Goal: Information Seeking & Learning: Learn about a topic

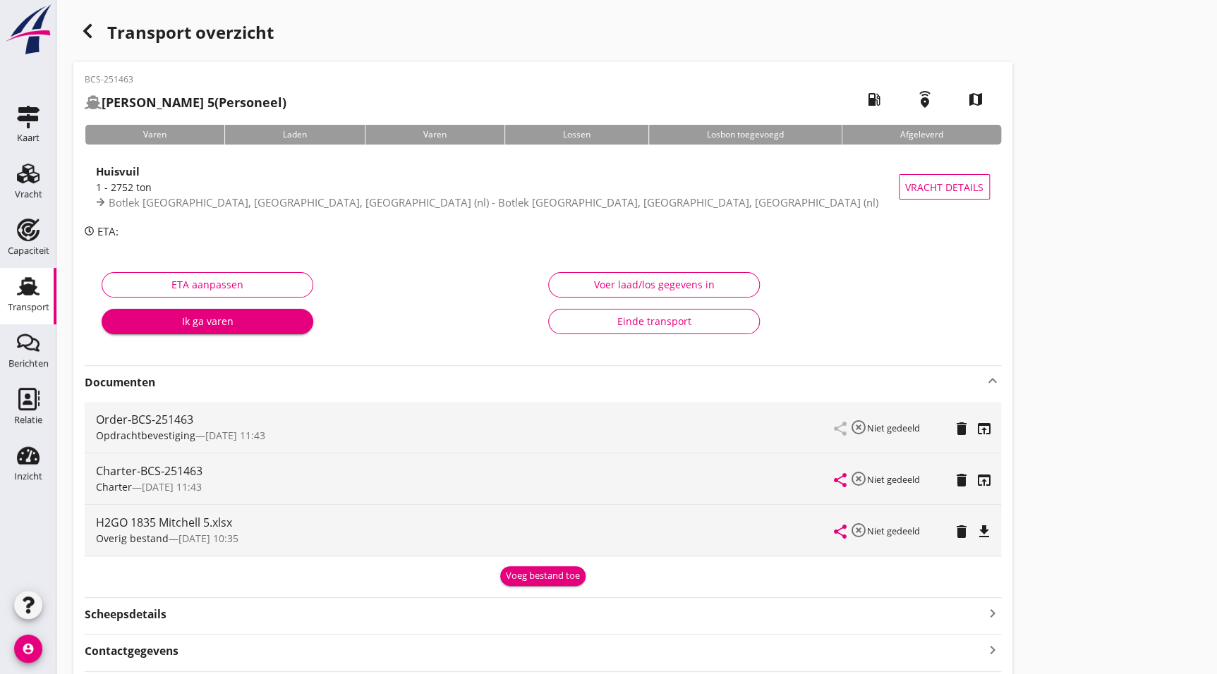
click at [81, 26] on icon "button" at bounding box center [87, 31] width 17 height 17
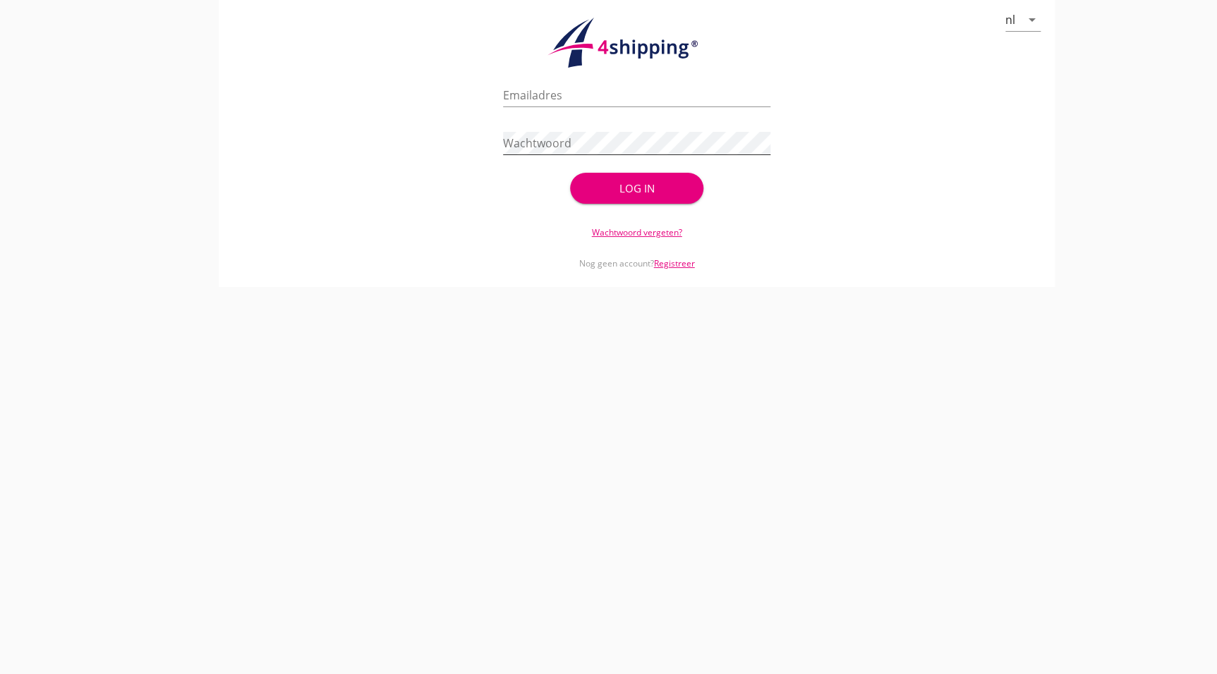
type input "[EMAIL_ADDRESS][DOMAIN_NAME]"
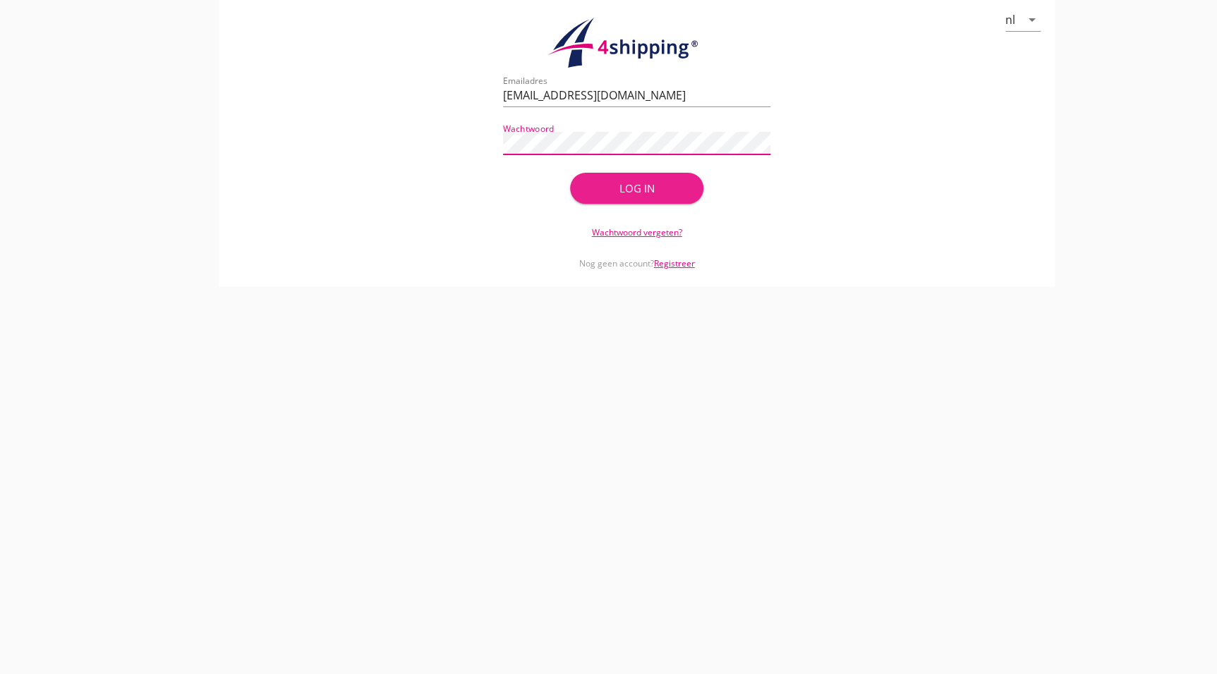
click at [624, 198] on button "Log in" at bounding box center [637, 188] width 134 height 31
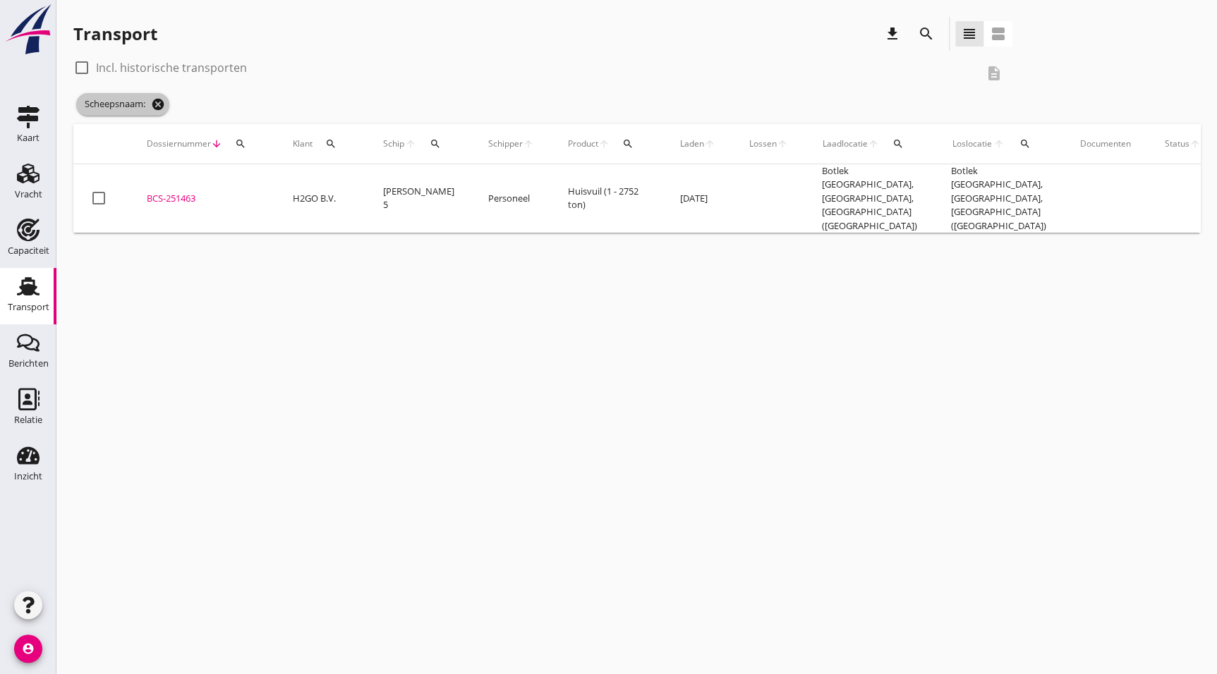
click at [161, 102] on icon "cancel" at bounding box center [158, 104] width 14 height 14
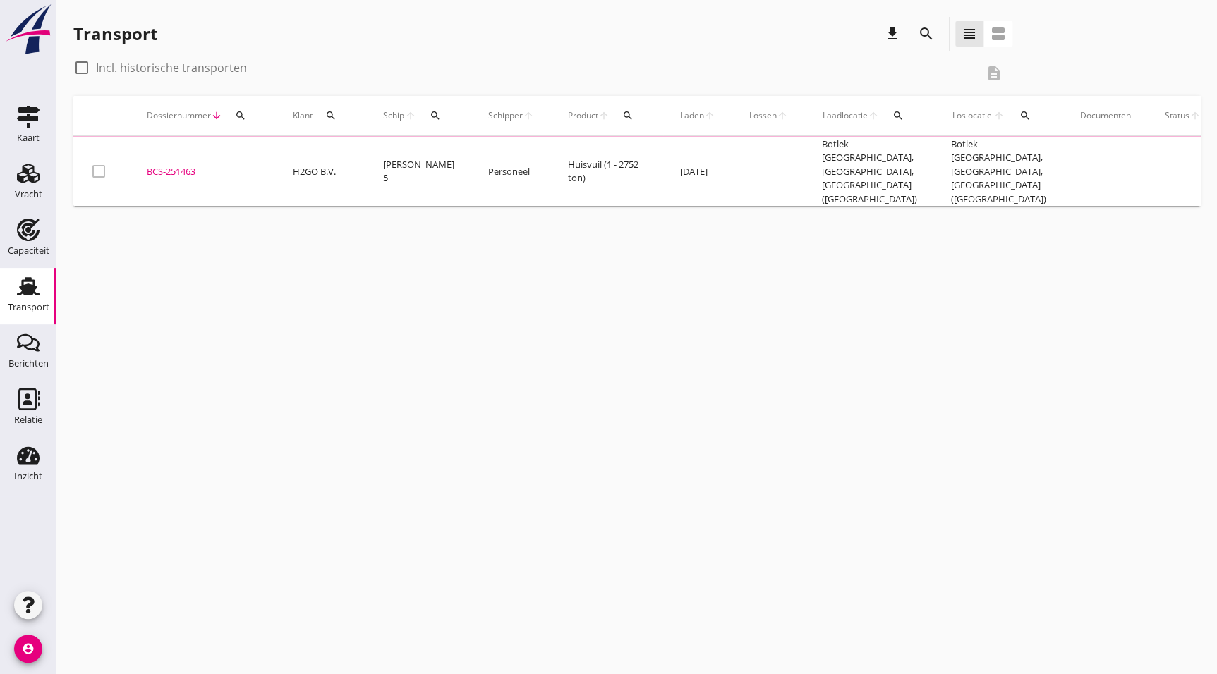
click at [928, 26] on icon "search" at bounding box center [926, 33] width 17 height 17
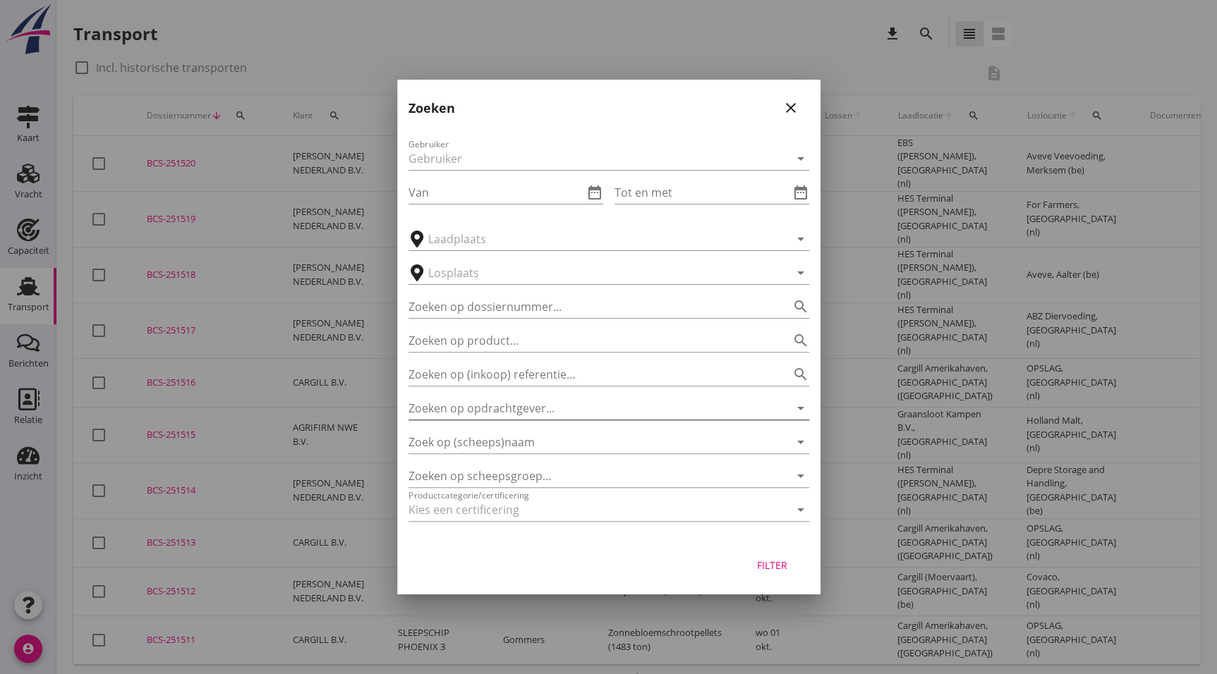
click at [542, 413] on input "Zoeken op opdrachtgever..." at bounding box center [588, 408] width 361 height 23
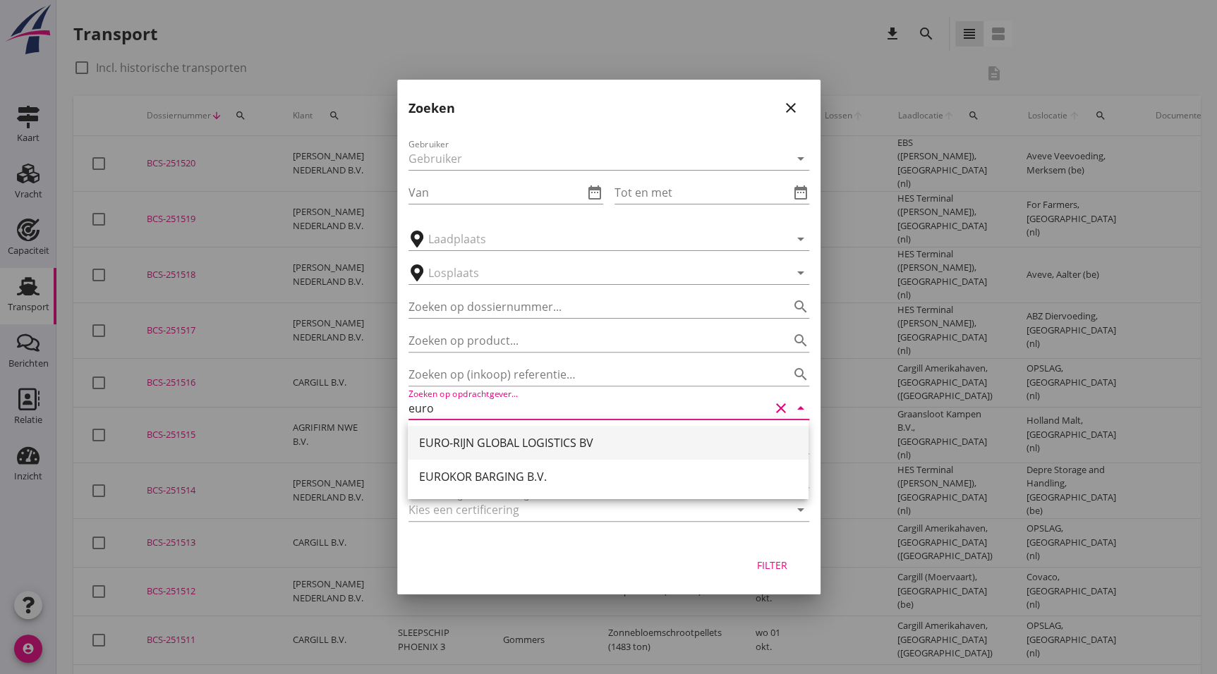
click at [587, 443] on div "EURO-RIJN GLOBAL LOGISTICS BV" at bounding box center [608, 443] width 378 height 17
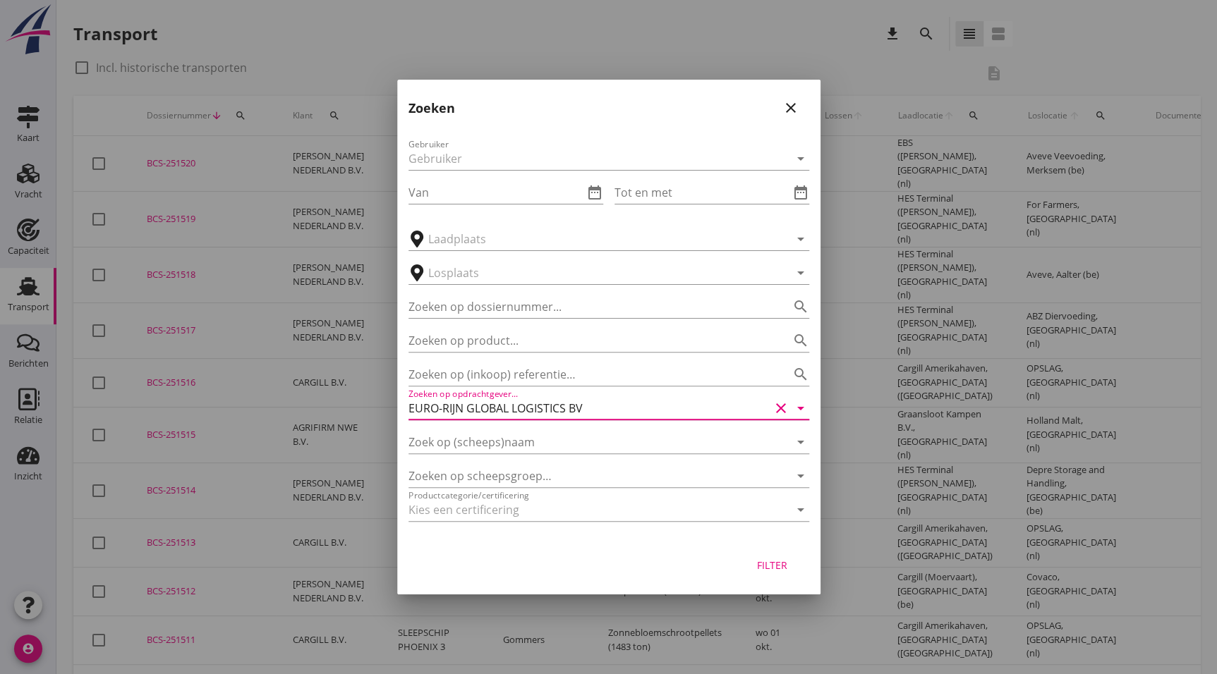
type input "EURO-RIJN GLOBAL LOGISTICS BV"
click at [764, 557] on button "Filter" at bounding box center [772, 564] width 62 height 25
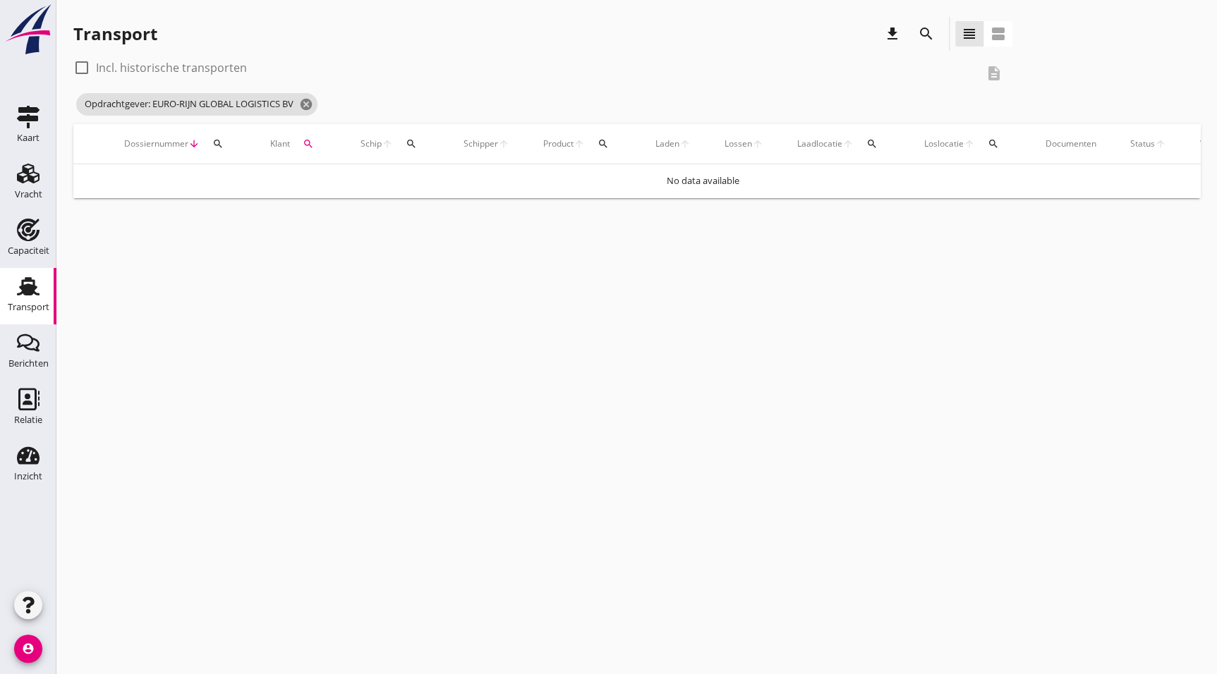
click at [93, 63] on div "check_box_outline_blank Incl. historische transporten" at bounding box center [160, 67] width 174 height 17
click at [80, 66] on div at bounding box center [82, 68] width 24 height 24
checkbox input "true"
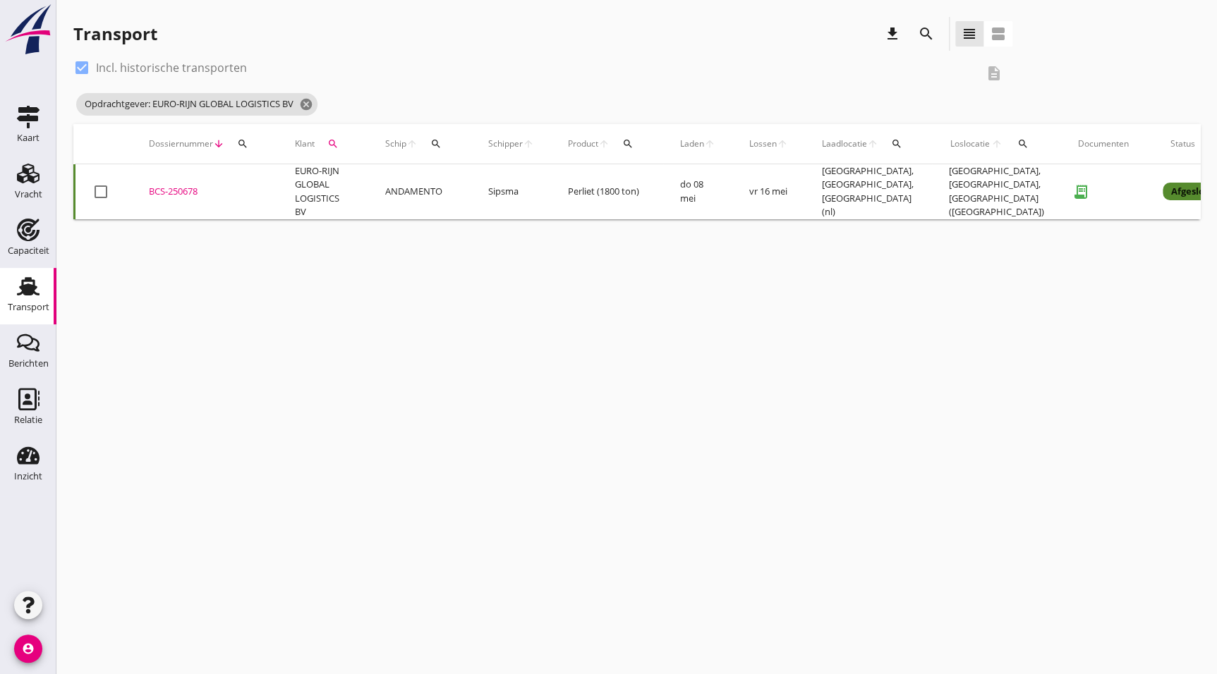
click at [928, 25] on icon "search" at bounding box center [926, 33] width 17 height 17
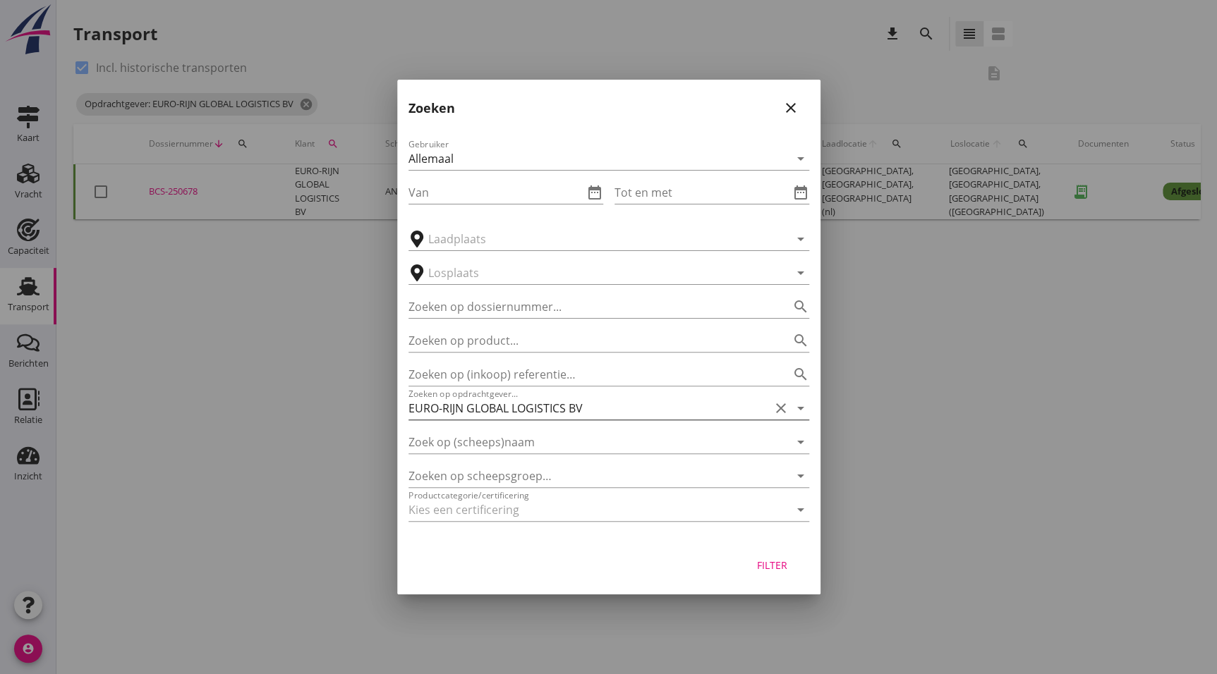
click at [673, 410] on input "EURO-RIJN GLOBAL LOGISTICS BV" at bounding box center [588, 408] width 361 height 23
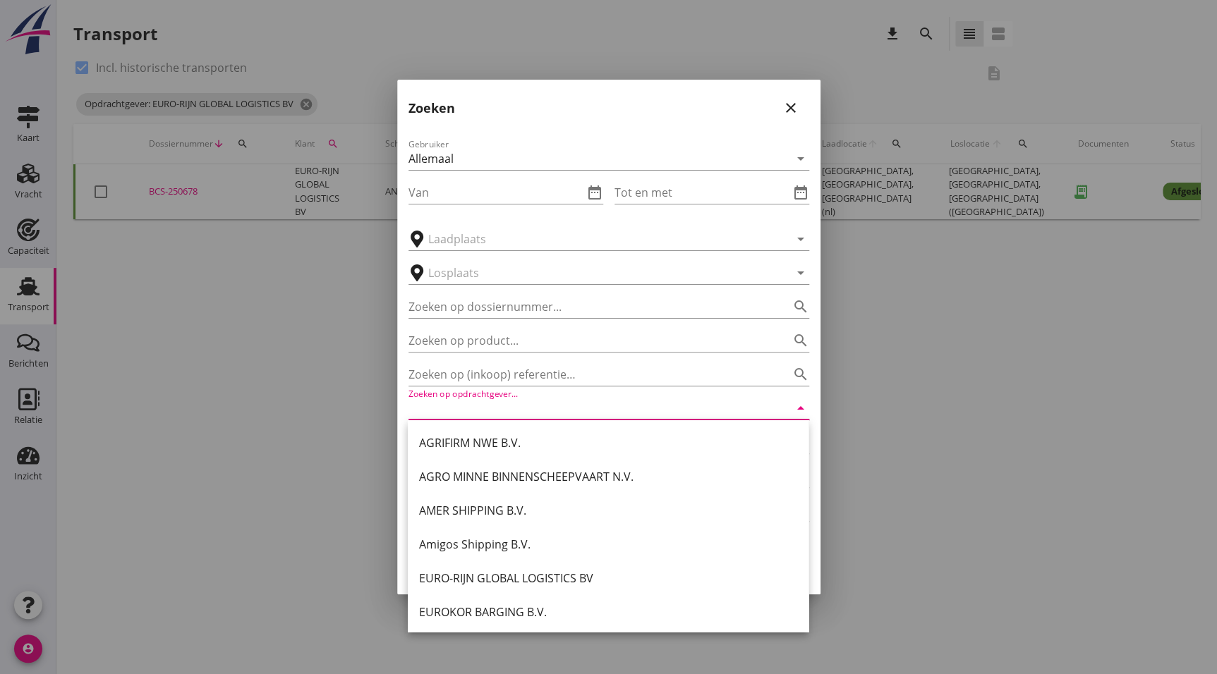
click at [454, 411] on input "Zoeken op opdrachtgever..." at bounding box center [588, 408] width 361 height 23
click at [399, 414] on div "Gebruiker Allemaal arrow_drop_down Van date_range Tot en met date_range arrow_d…" at bounding box center [608, 333] width 423 height 416
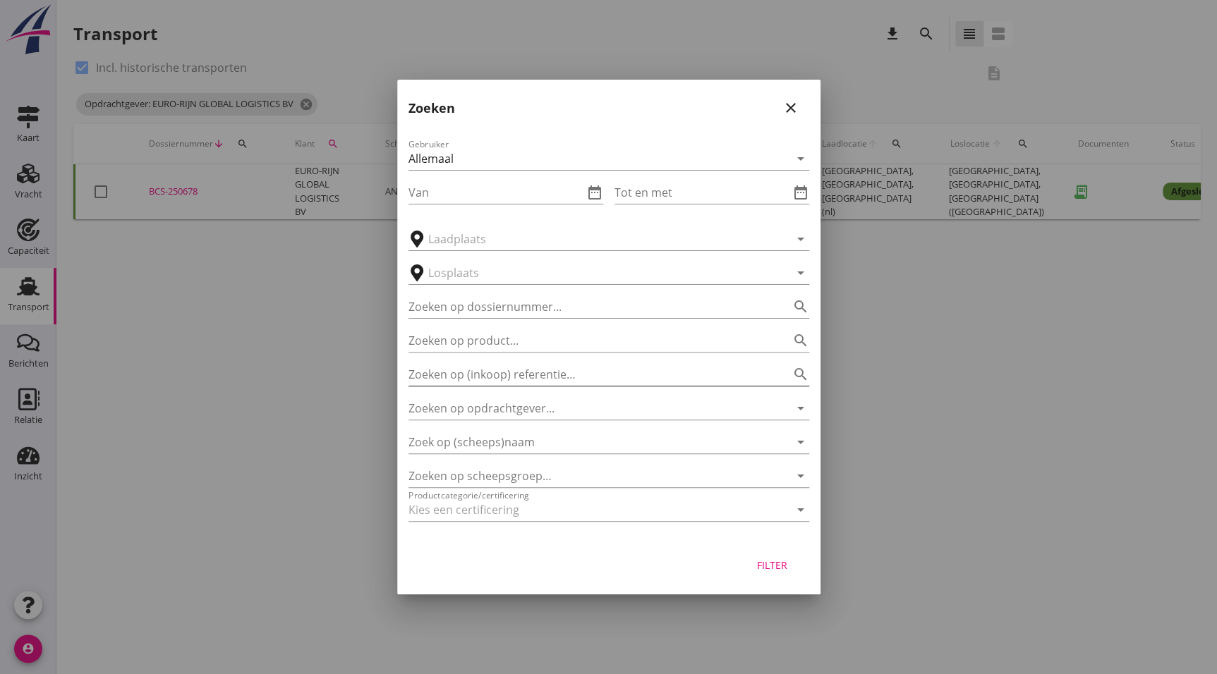
click at [582, 370] on input "Zoeken op (inkoop) referentie…" at bounding box center [588, 374] width 361 height 23
type input "e"
click at [492, 164] on div "Allemaal" at bounding box center [598, 158] width 381 height 23
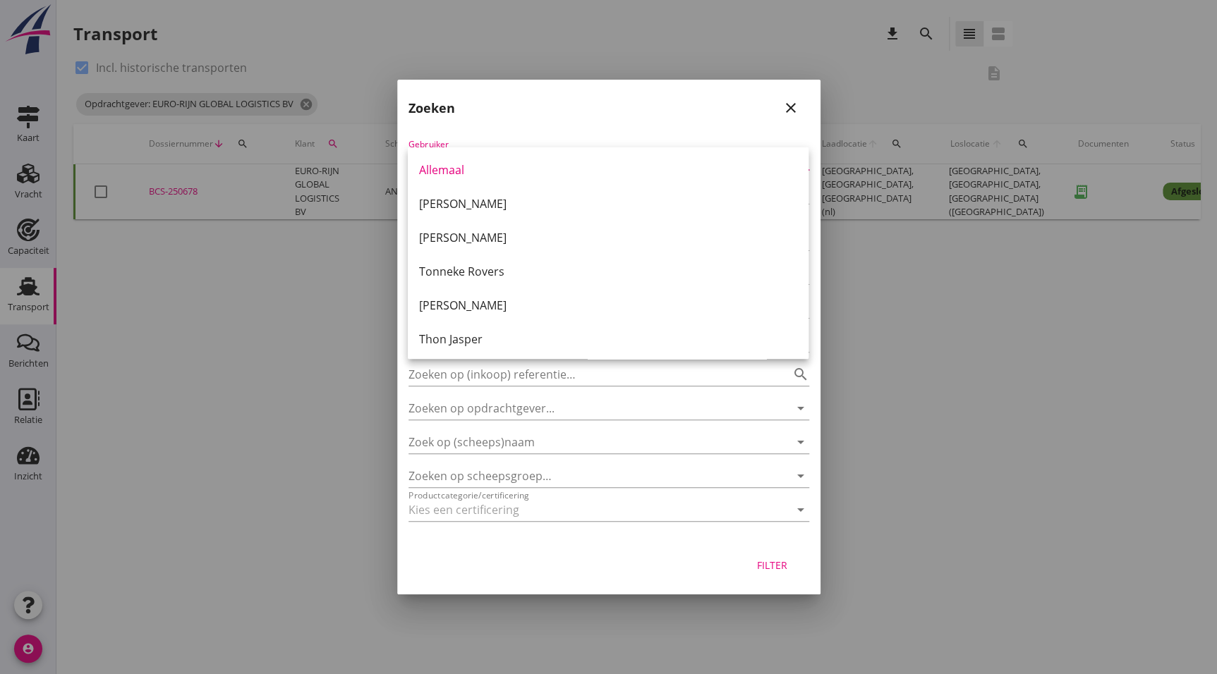
click at [538, 119] on div "Zoeken close" at bounding box center [608, 102] width 423 height 45
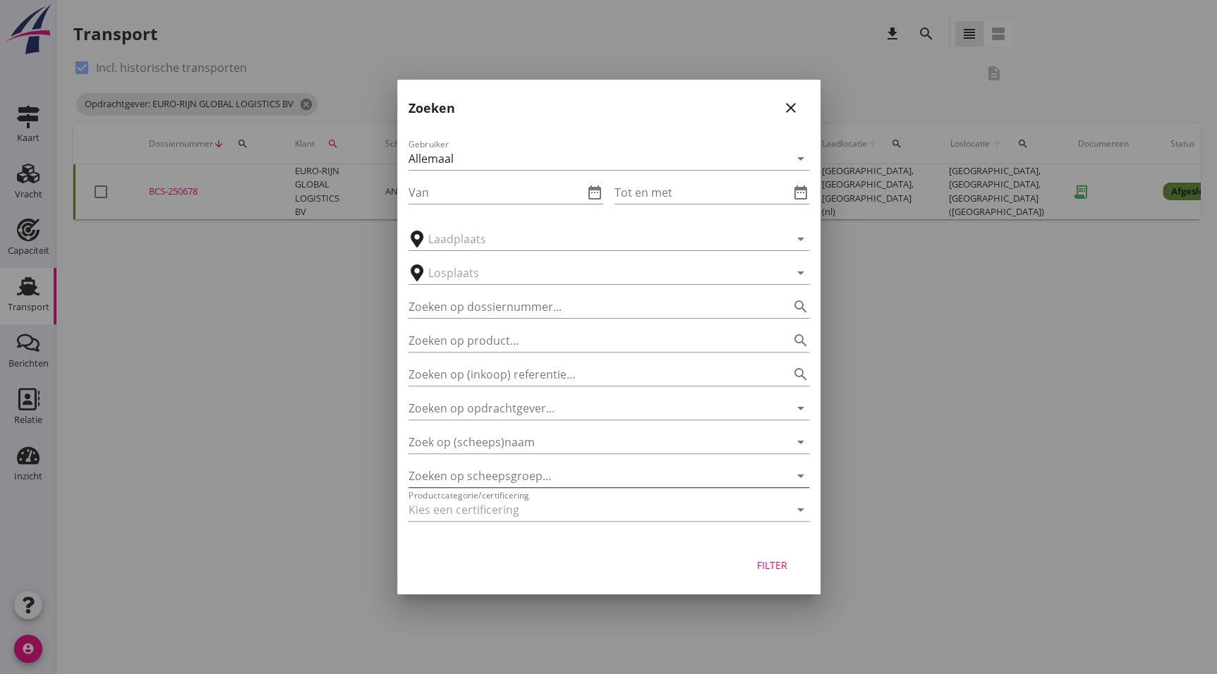
click at [525, 473] on div at bounding box center [588, 476] width 361 height 23
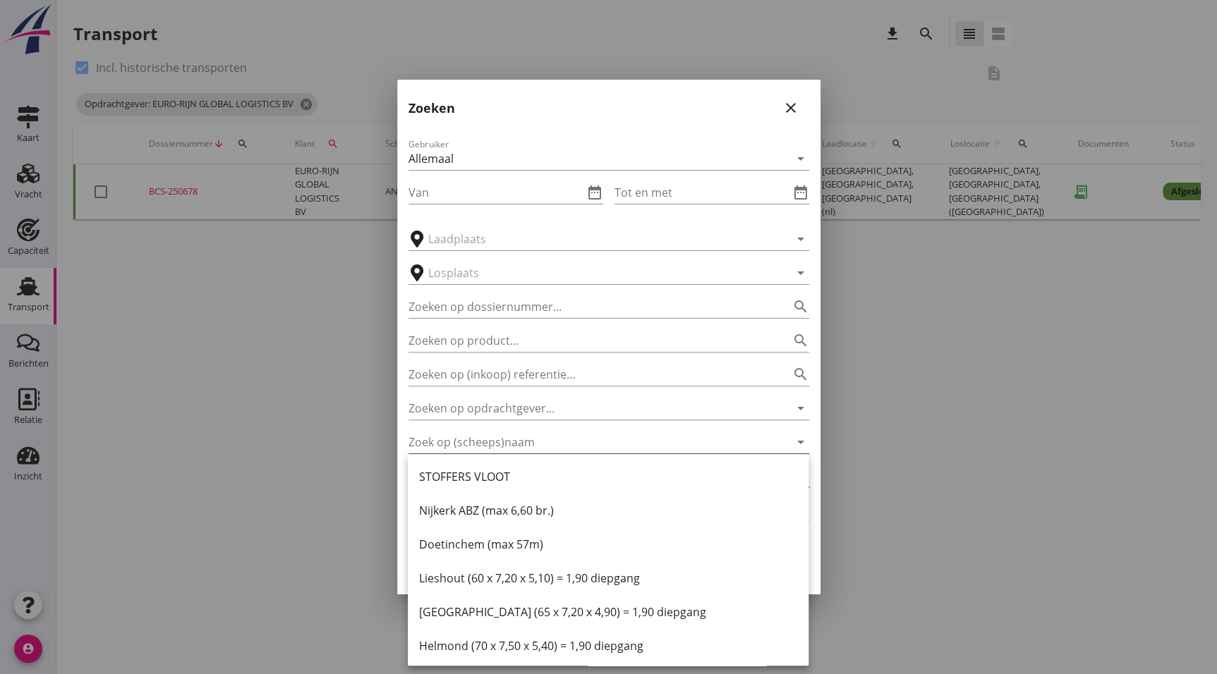
click at [545, 440] on input "Zoek op (scheeps)naam" at bounding box center [588, 442] width 361 height 23
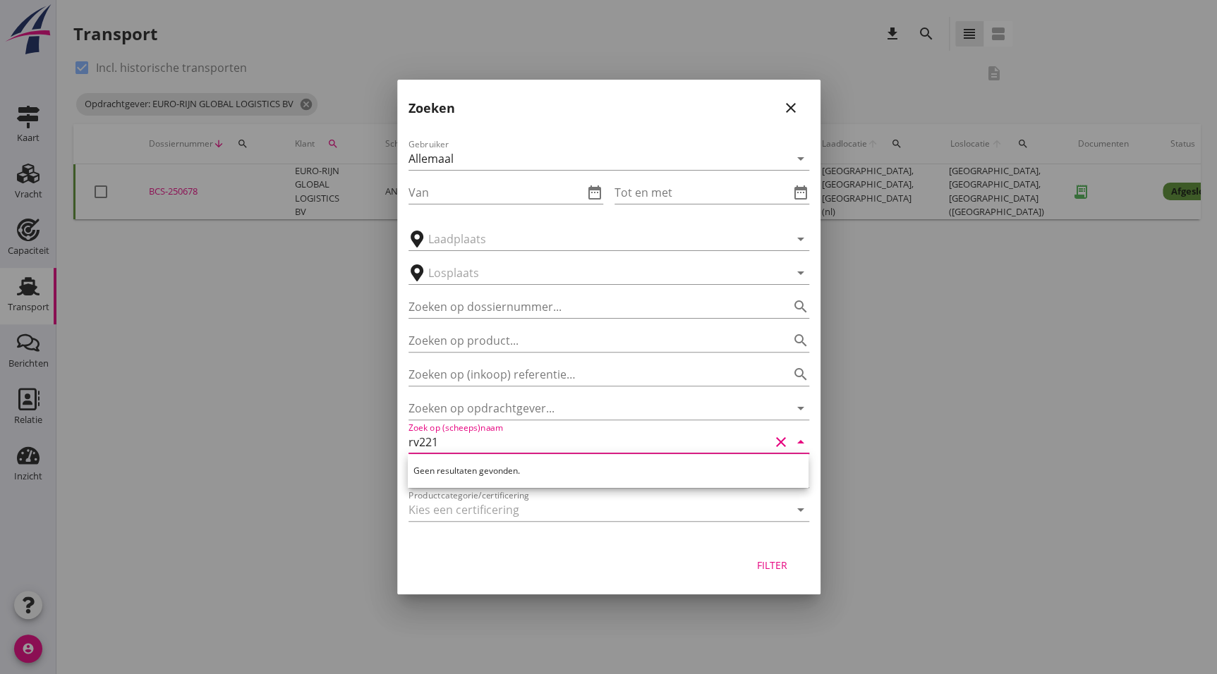
click at [783, 573] on button "Filter" at bounding box center [772, 564] width 62 height 25
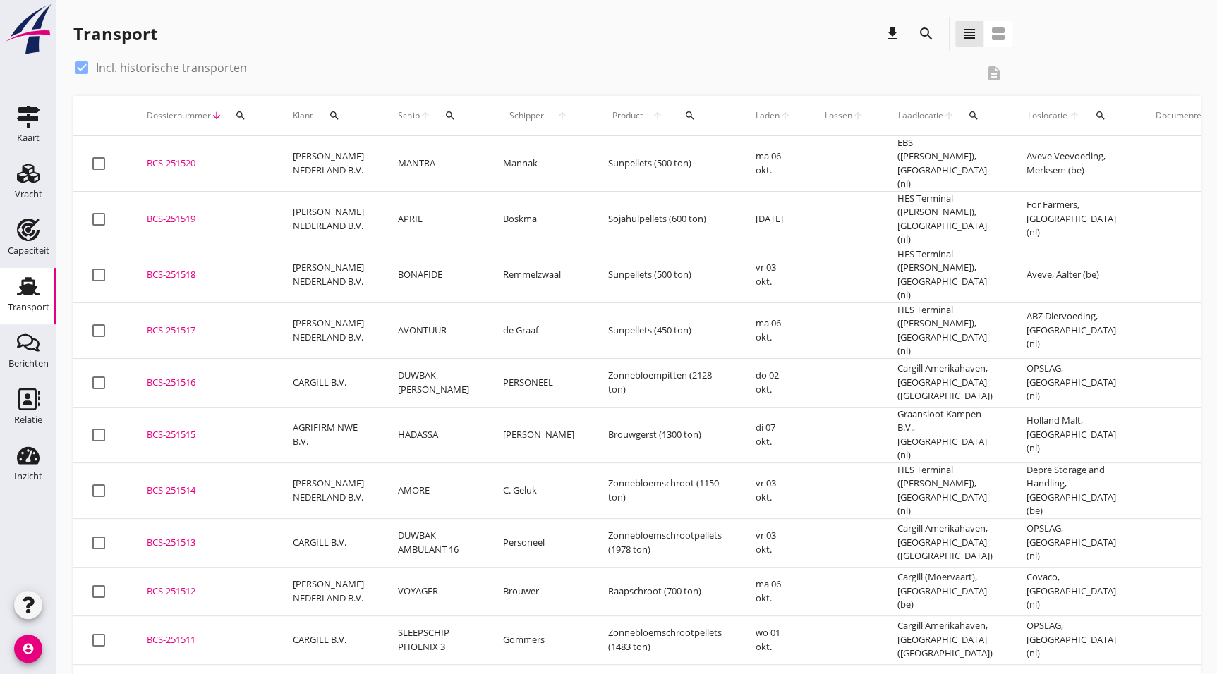
click at [933, 28] on icon "search" at bounding box center [926, 33] width 17 height 17
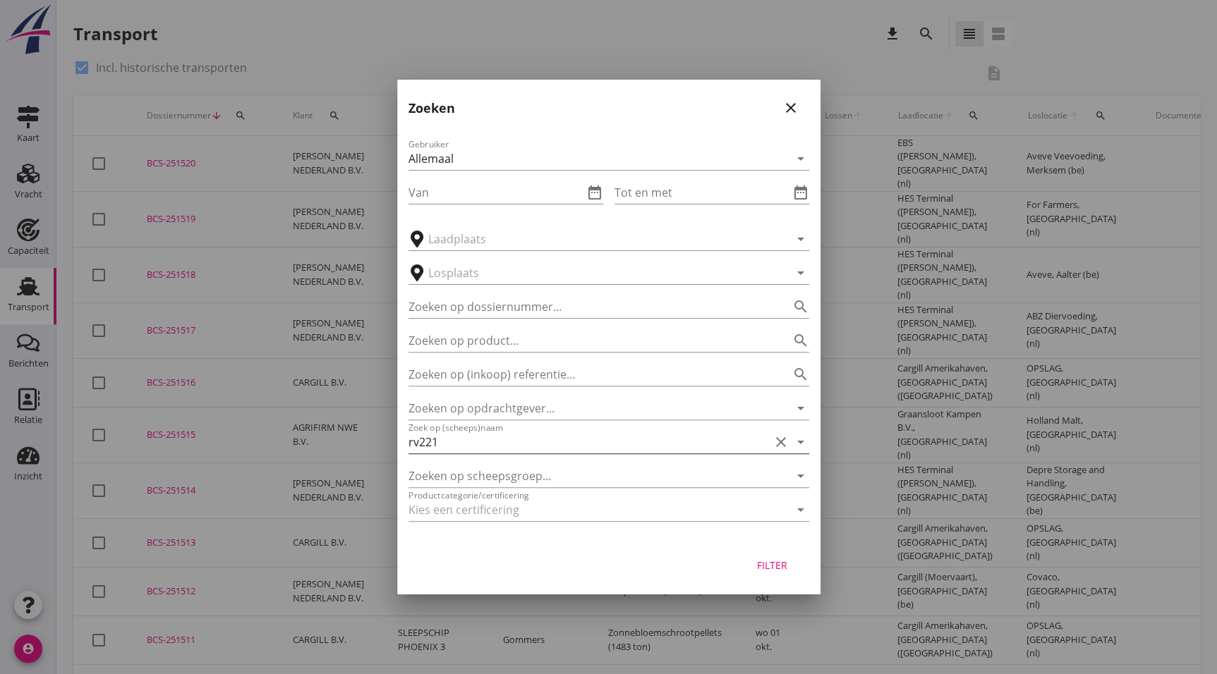
click at [482, 445] on input "rv221" at bounding box center [588, 442] width 361 height 23
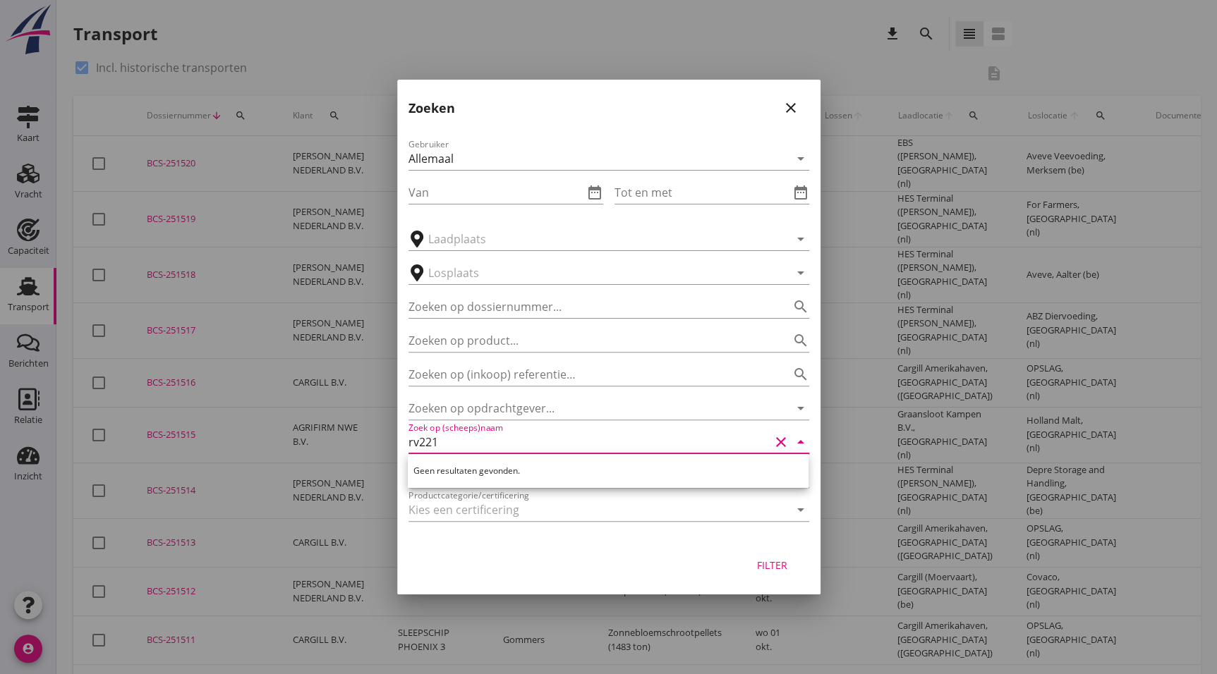
click at [418, 442] on input "rv221" at bounding box center [588, 442] width 361 height 23
click at [468, 438] on input "rv 221" at bounding box center [588, 442] width 361 height 23
click at [549, 486] on div "ENI: 02327034 (L:76 x B:11.45)" at bounding box center [628, 485] width 339 height 15
click at [775, 555] on button "Filter" at bounding box center [772, 564] width 62 height 25
type input "DUWBAK RV-221"
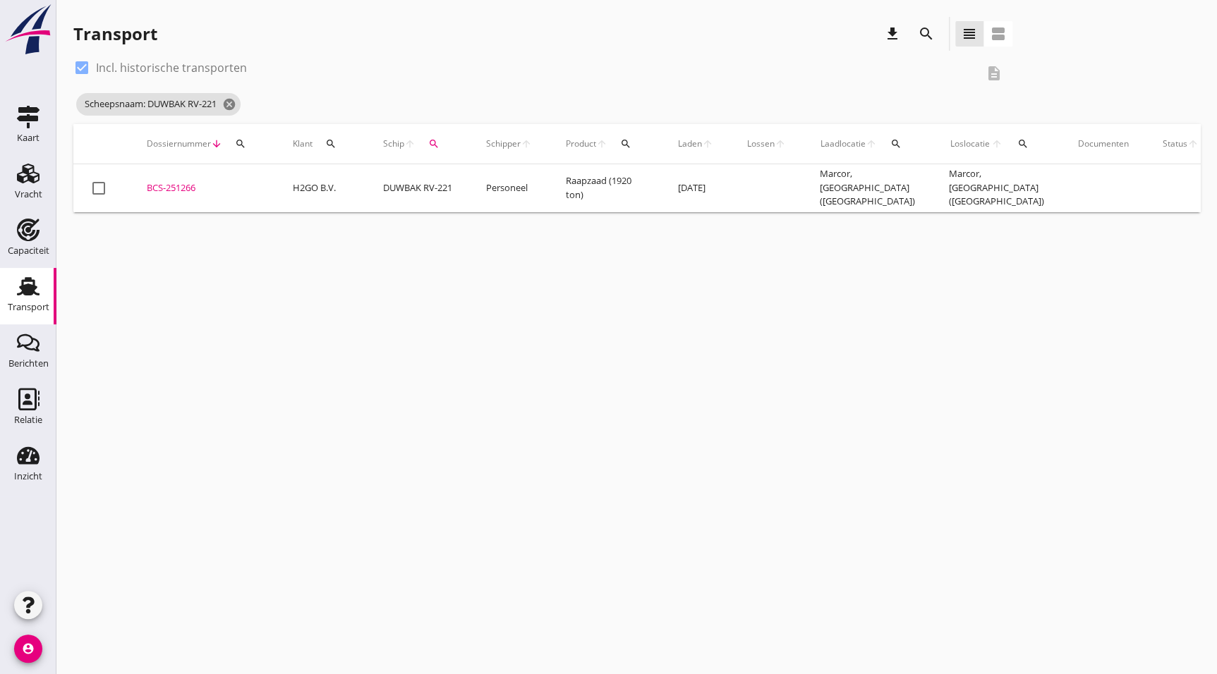
click at [191, 196] on td "BCS-251266 upload_file Drop hier uw bestand om het aan het dossier toe te voegen" at bounding box center [203, 188] width 146 height 48
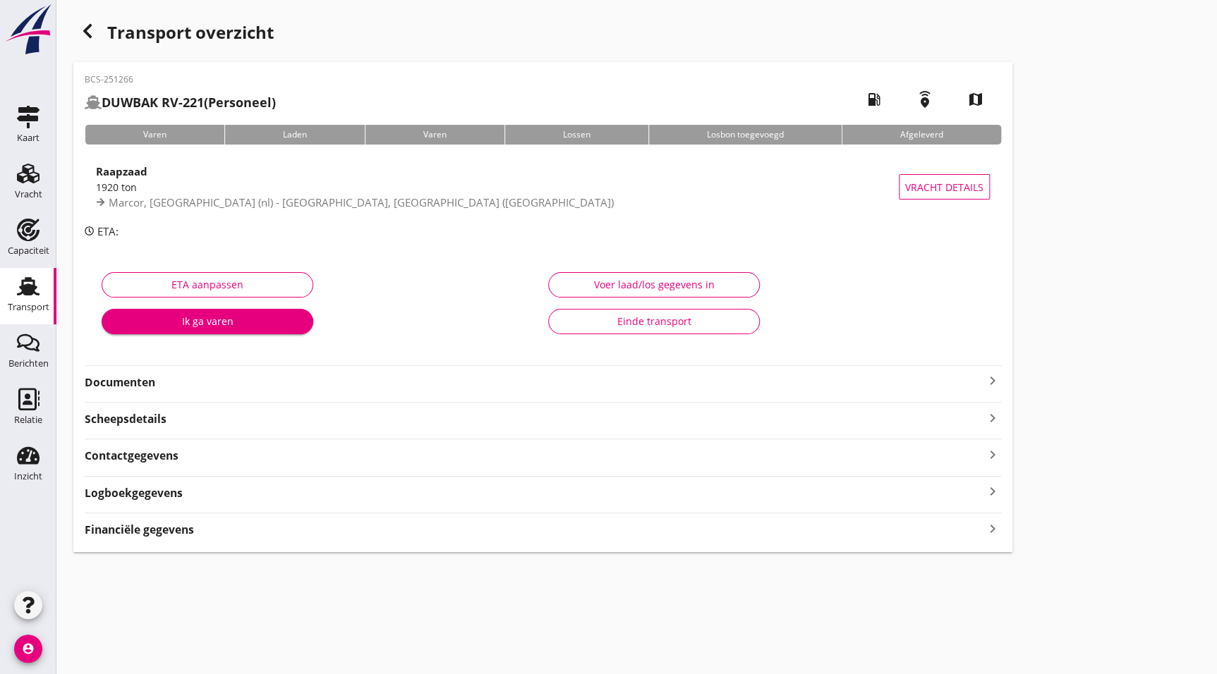
click at [154, 188] on div "1920 ton" at bounding box center [497, 187] width 803 height 15
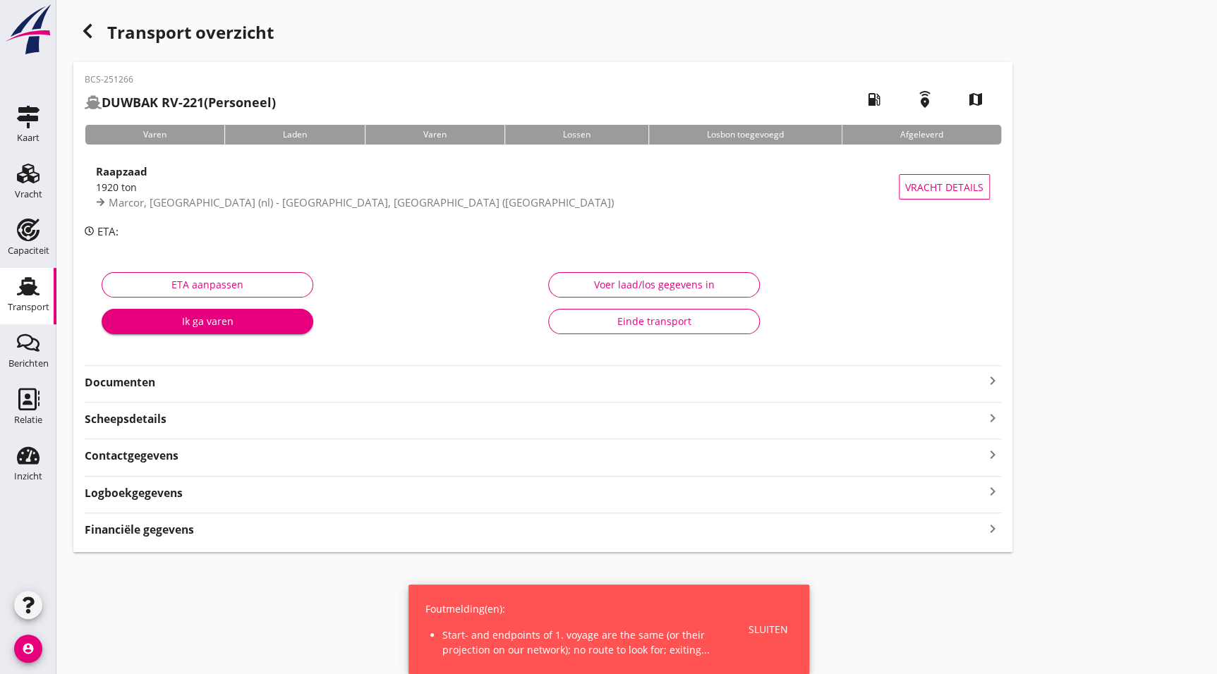
click at [160, 375] on strong "Documenten" at bounding box center [534, 383] width 899 height 16
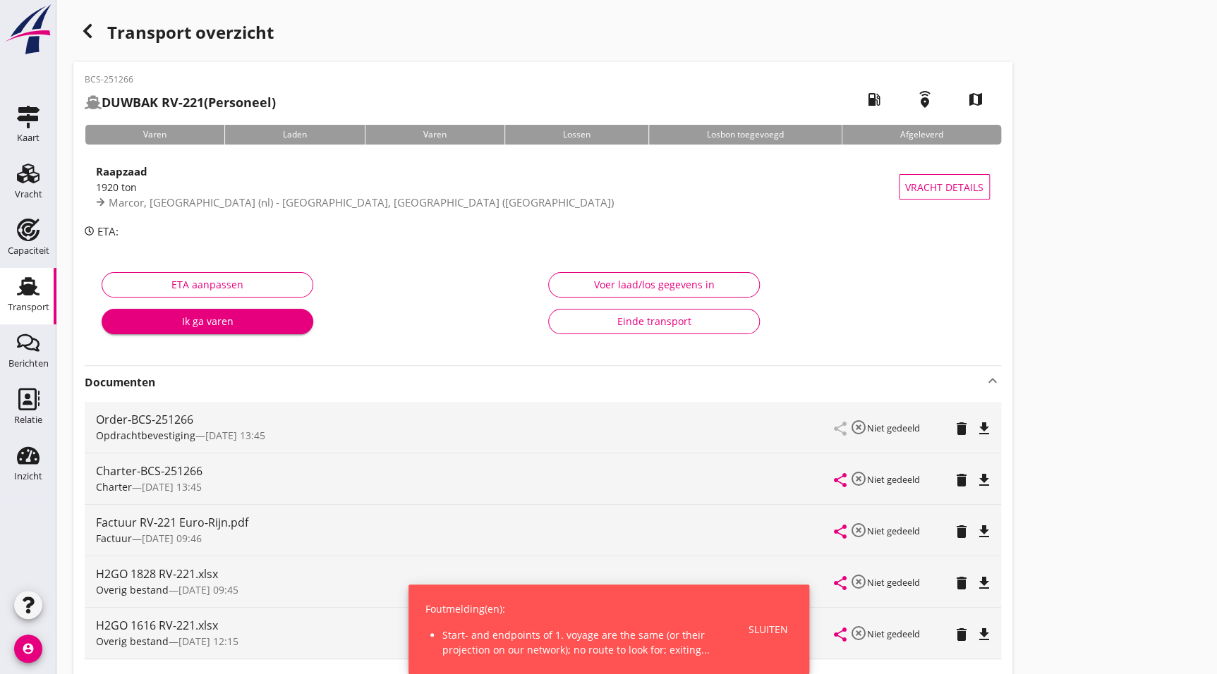
click at [981, 475] on icon "file_download" at bounding box center [984, 480] width 17 height 17
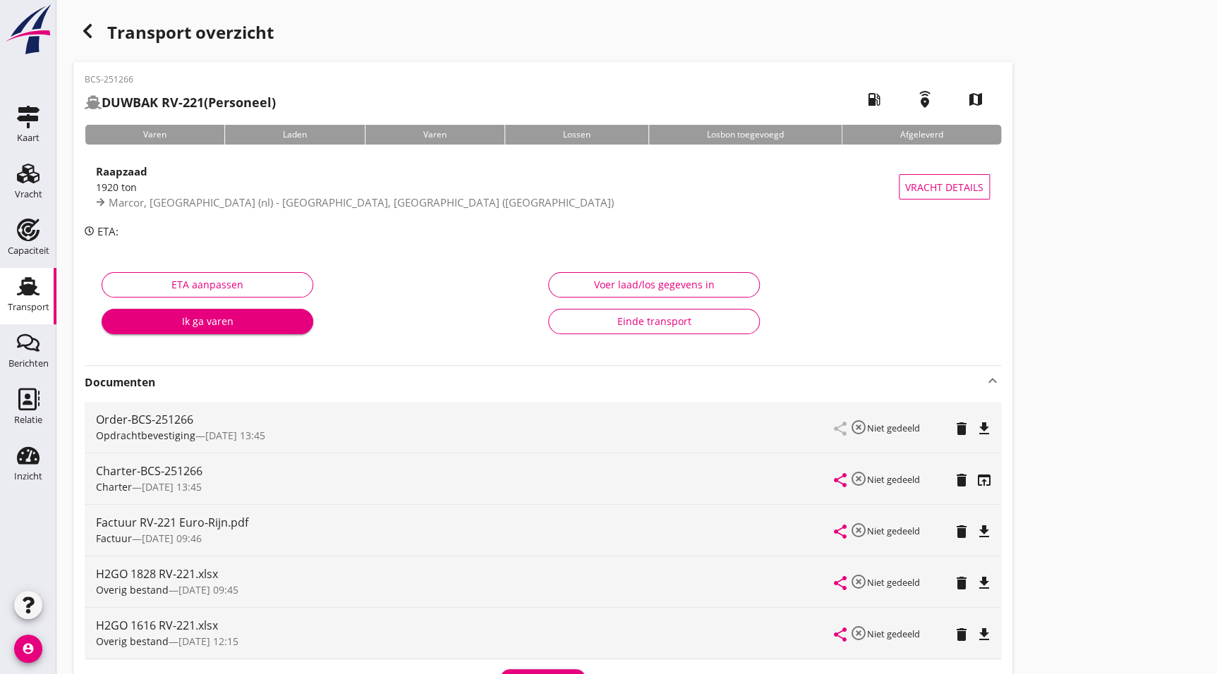
click at [94, 30] on icon "button" at bounding box center [87, 31] width 17 height 17
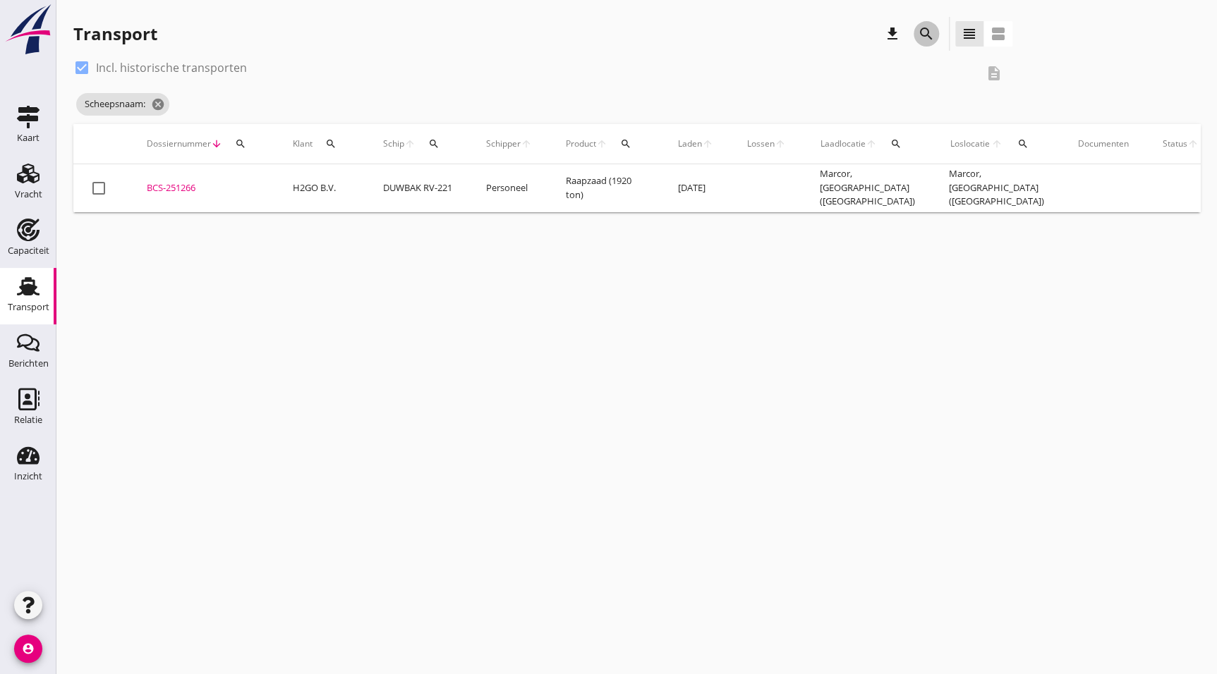
click at [923, 30] on icon "search" at bounding box center [926, 33] width 17 height 17
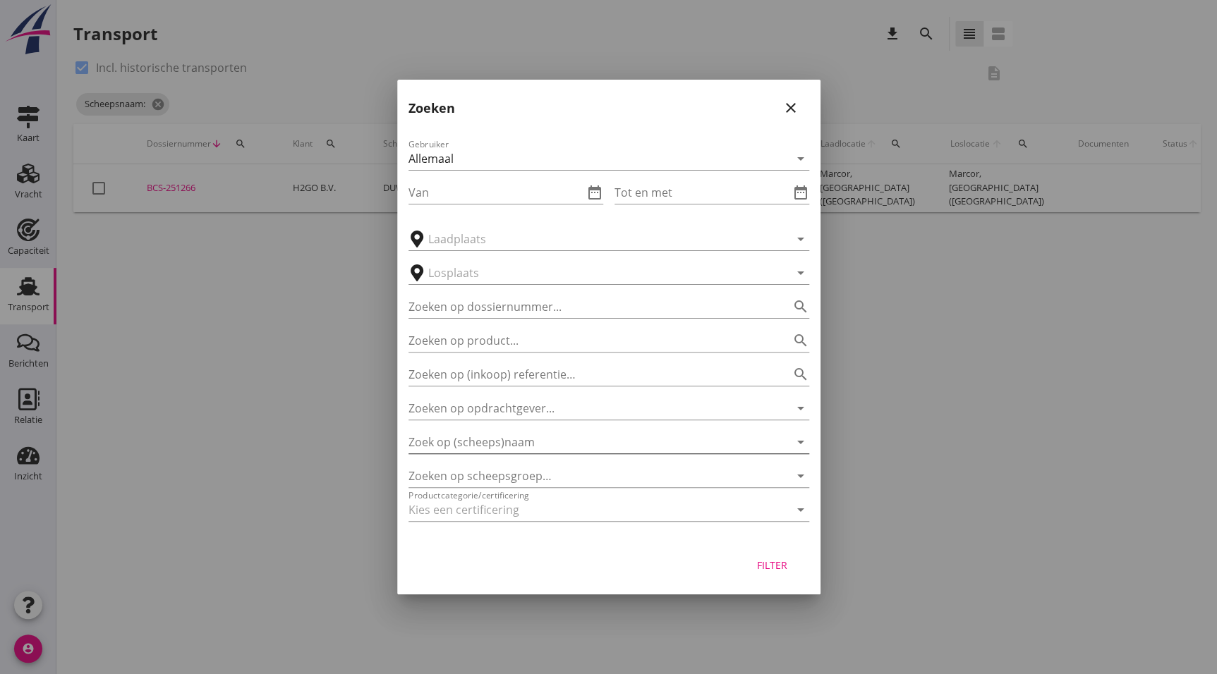
click at [484, 439] on input "Zoek op (scheeps)naam" at bounding box center [588, 442] width 361 height 23
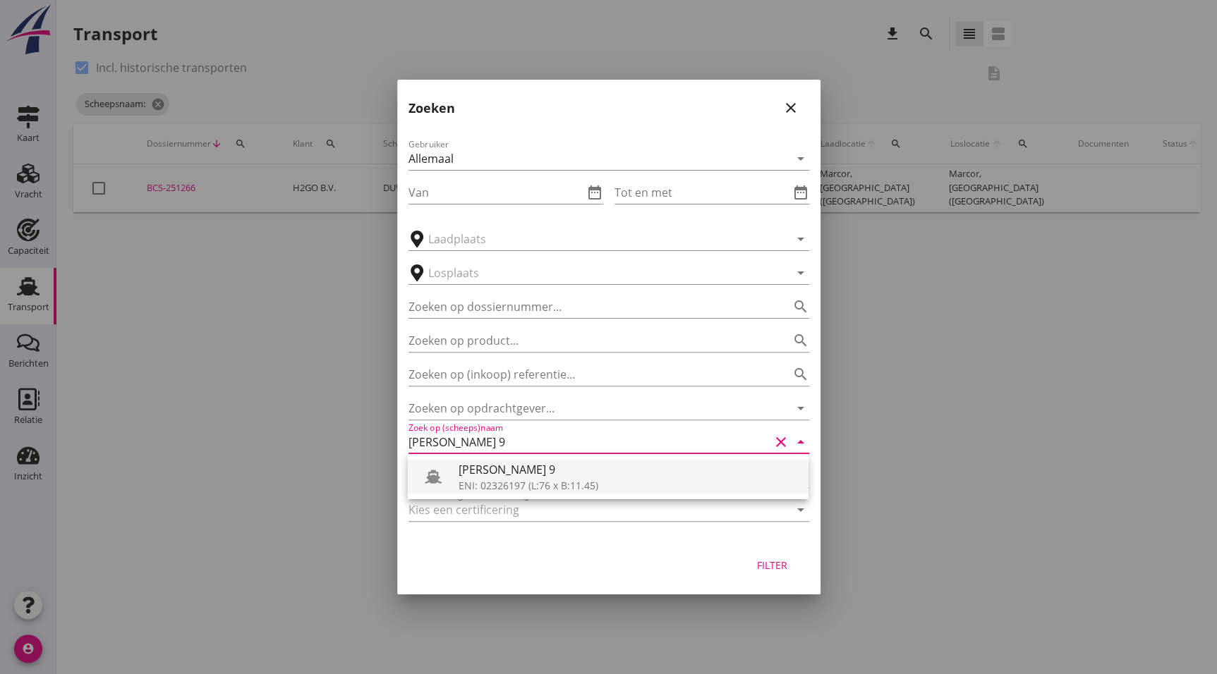
click at [508, 468] on div "[PERSON_NAME] 9" at bounding box center [628, 469] width 339 height 17
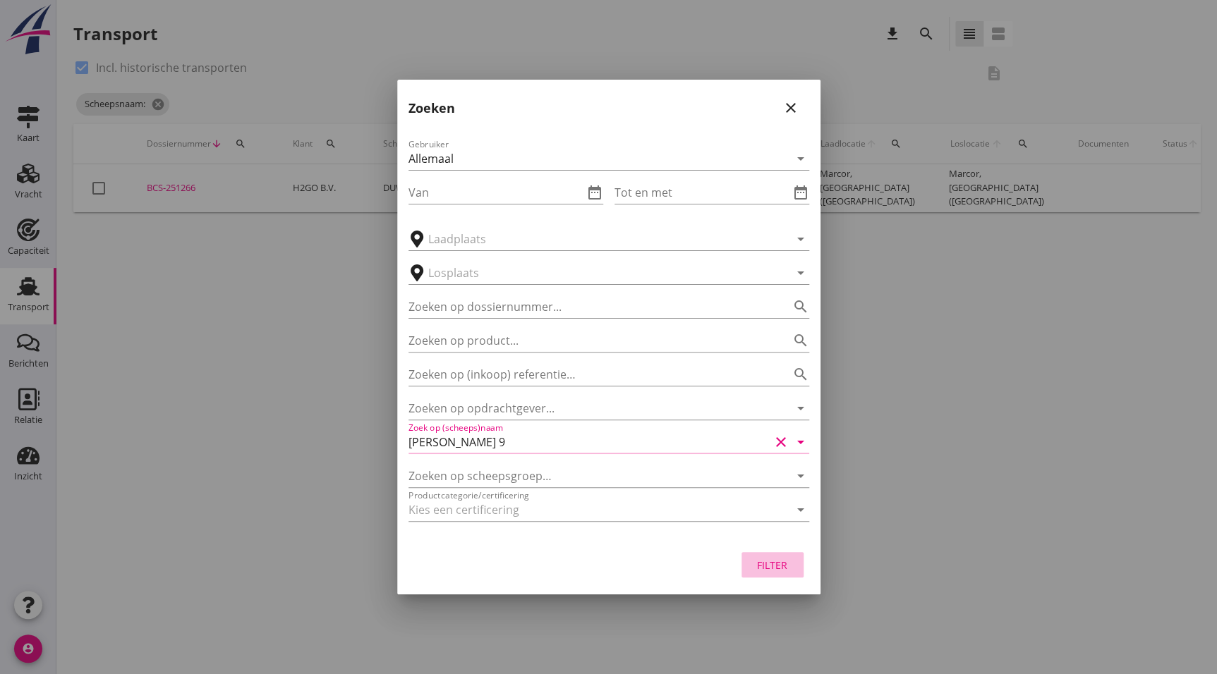
click at [765, 571] on div "Filter" at bounding box center [773, 565] width 40 height 15
type input "[PERSON_NAME] 9"
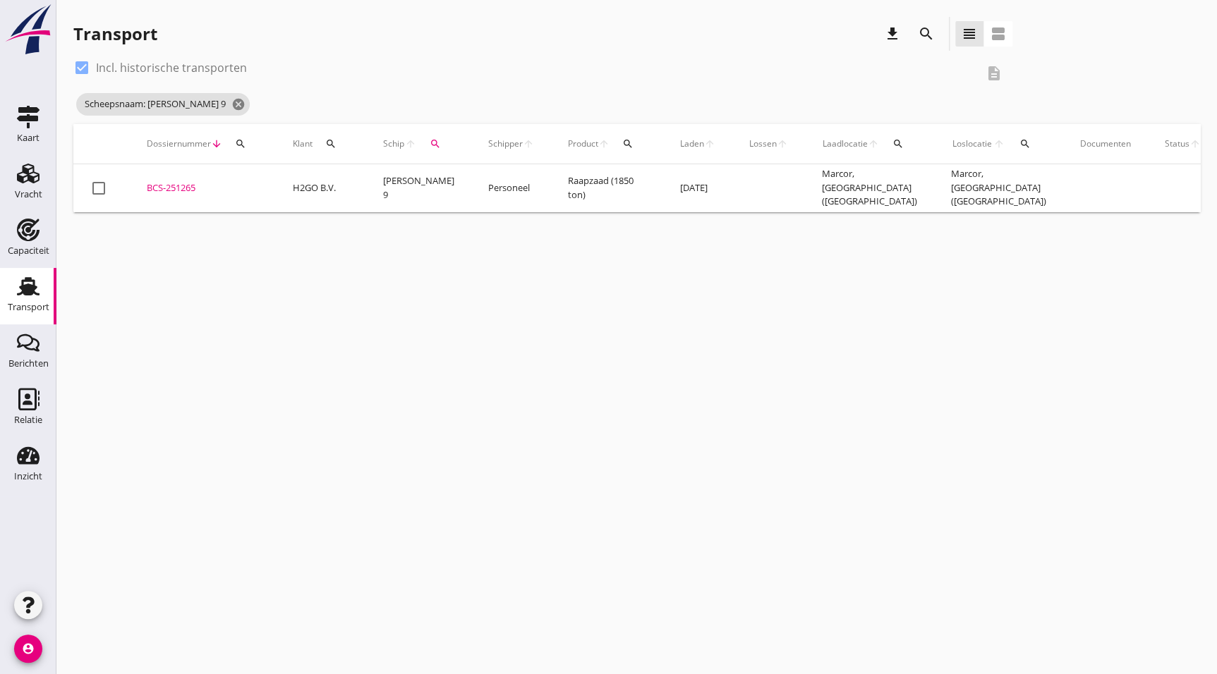
click at [307, 205] on td "H2GO B.V." at bounding box center [321, 188] width 90 height 48
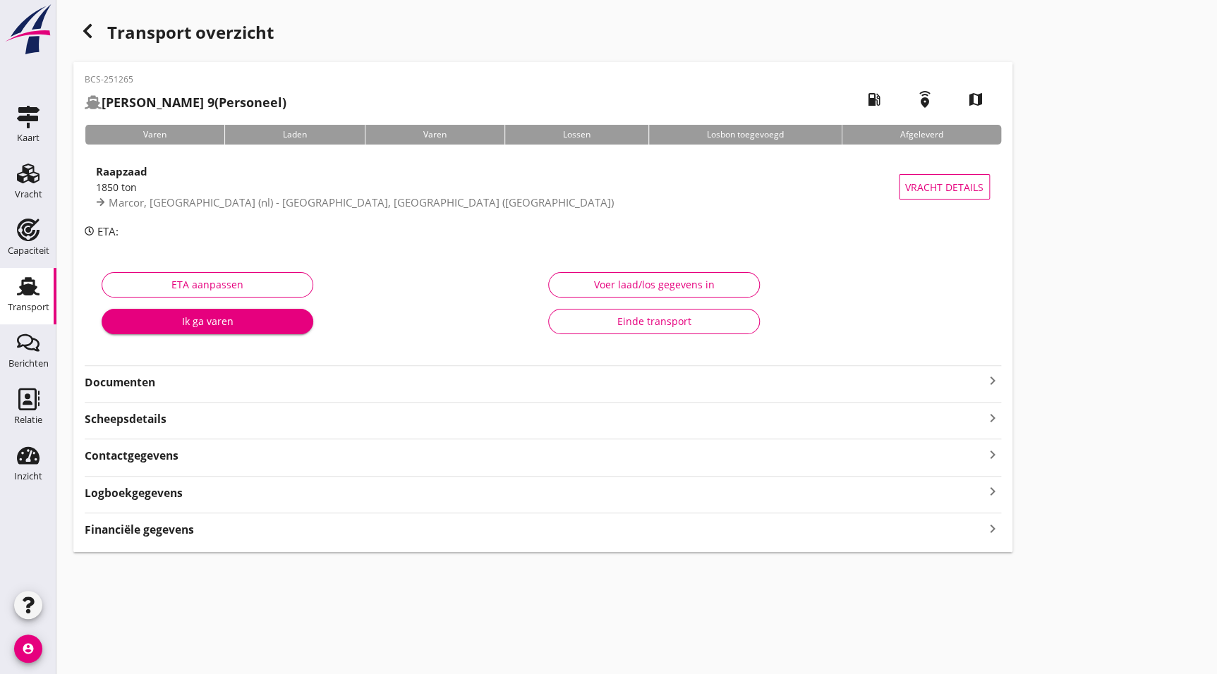
click at [171, 385] on strong "Documenten" at bounding box center [534, 383] width 899 height 16
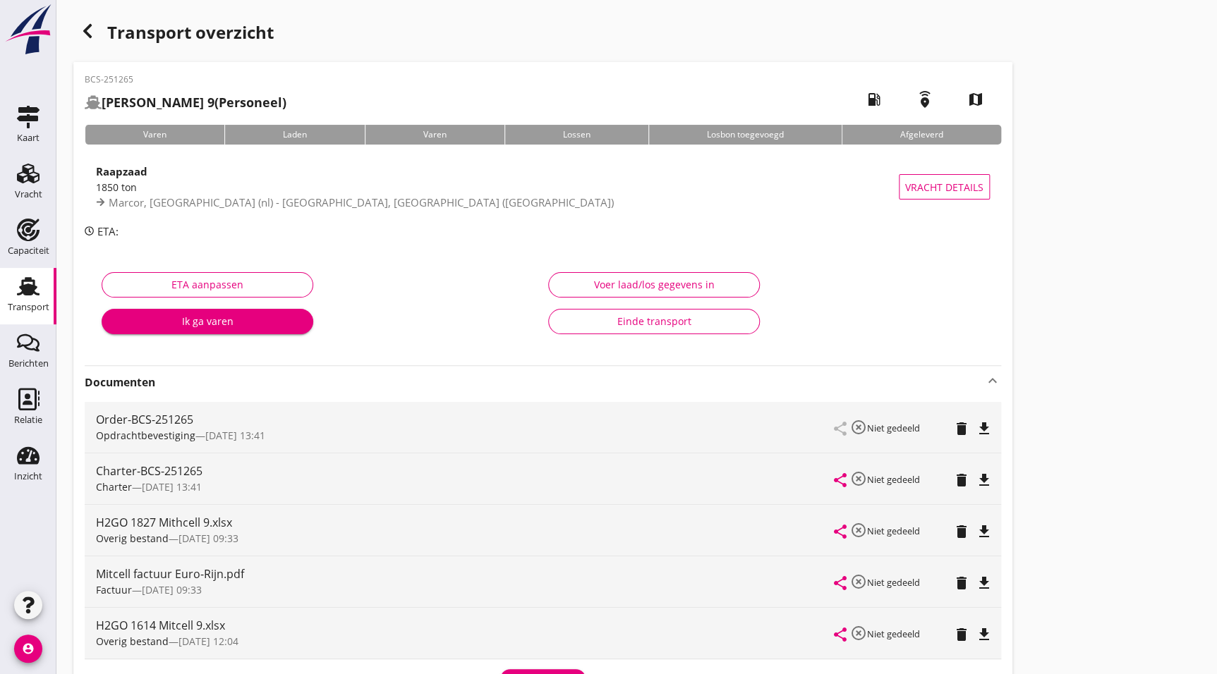
click at [360, 381] on strong "Documenten" at bounding box center [534, 383] width 899 height 16
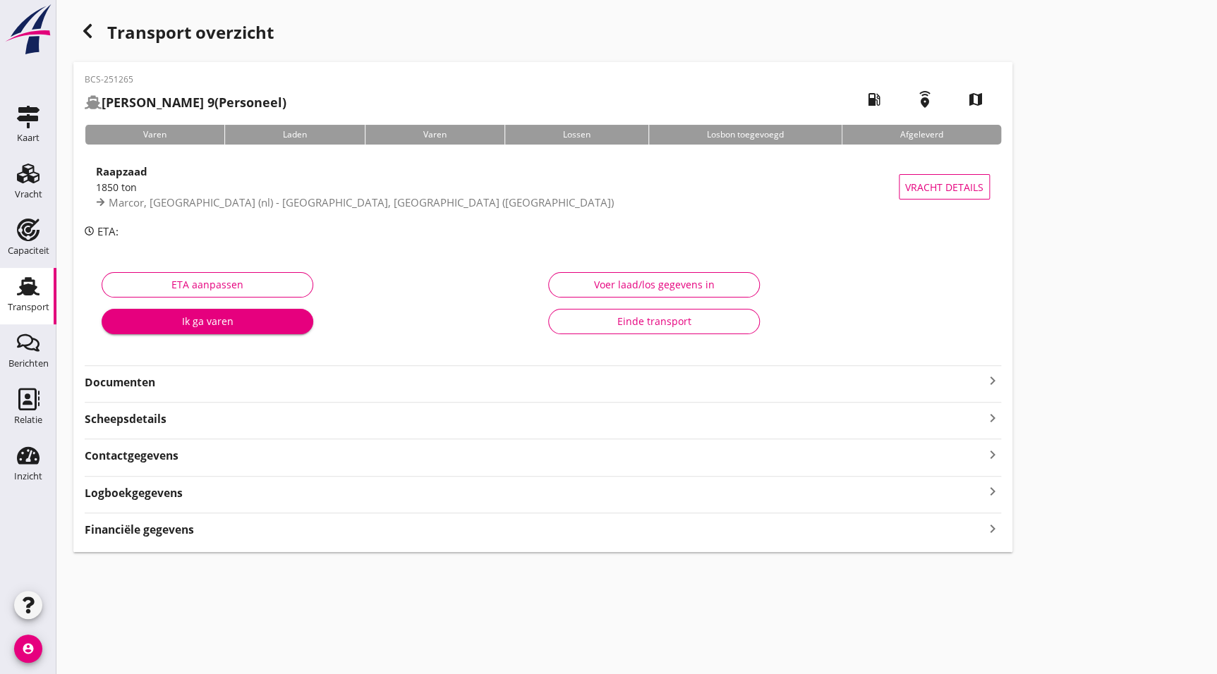
click at [122, 420] on strong "Scheepsdetails" at bounding box center [126, 419] width 82 height 16
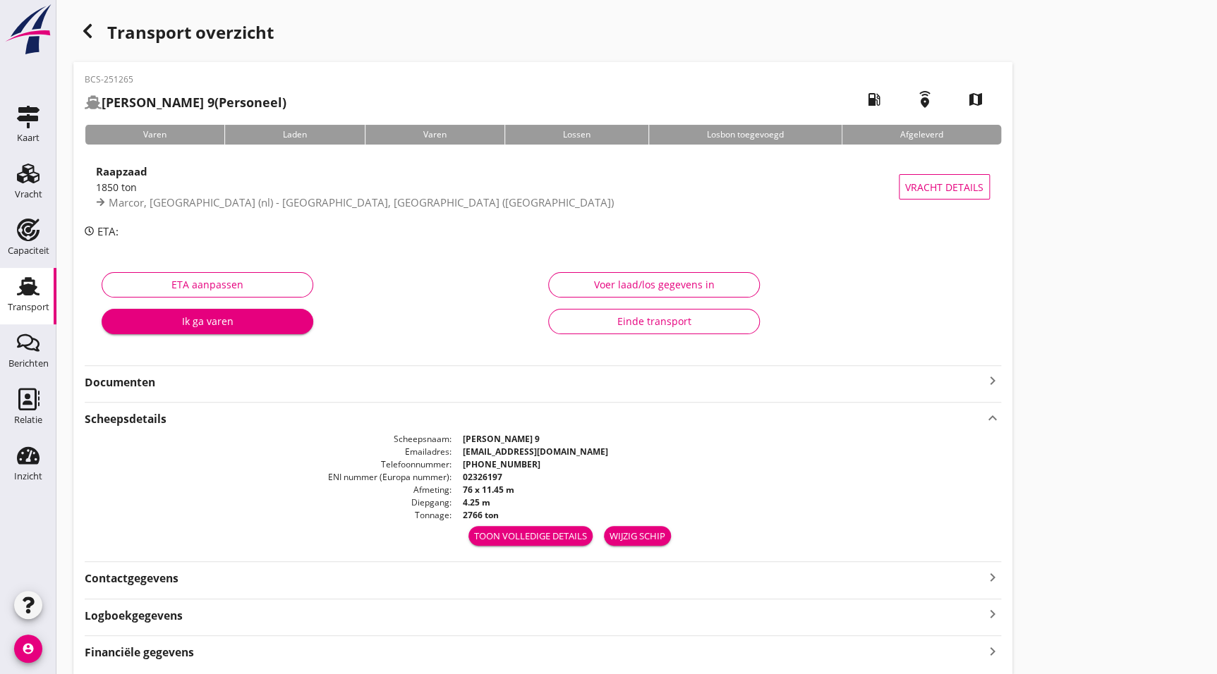
click at [188, 388] on strong "Documenten" at bounding box center [534, 383] width 899 height 16
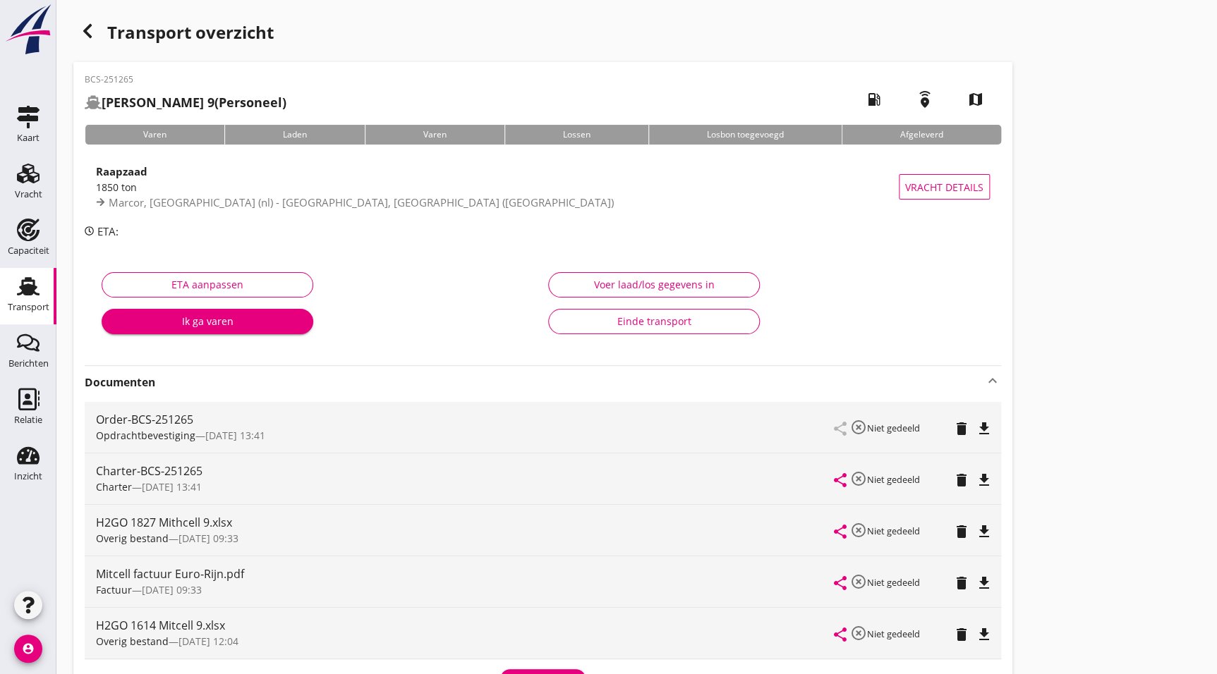
click at [984, 476] on icon "file_download" at bounding box center [984, 480] width 17 height 17
click at [93, 25] on icon "button" at bounding box center [87, 31] width 17 height 17
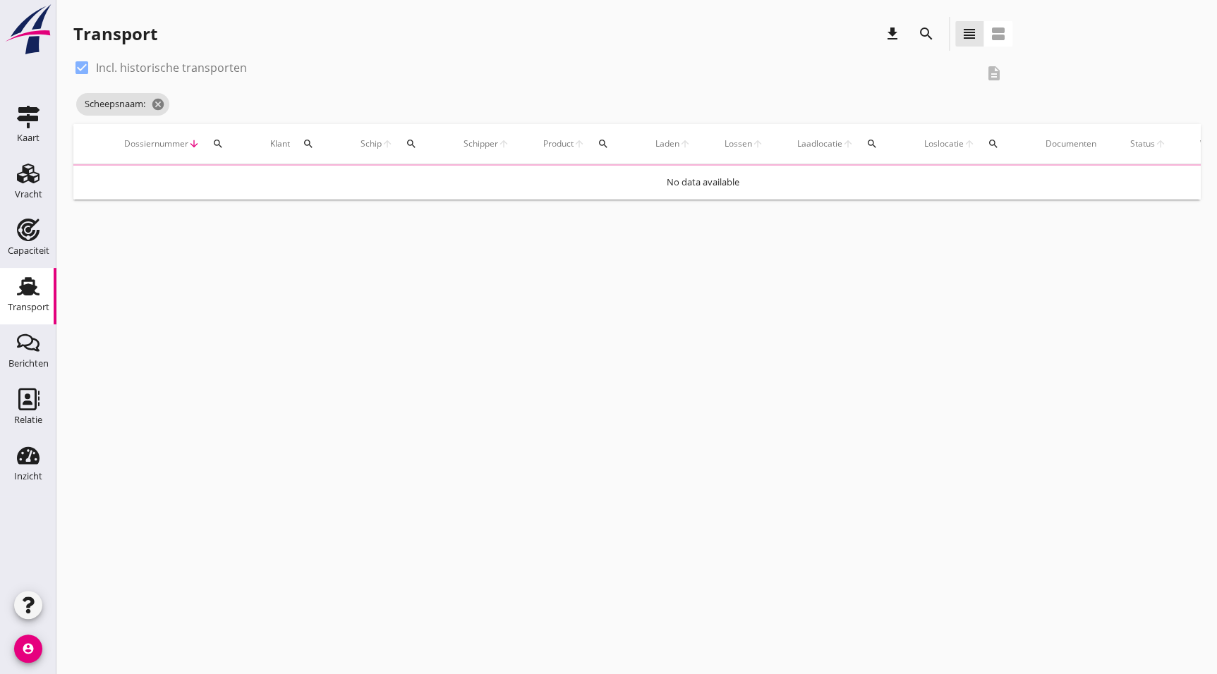
click at [922, 25] on icon "search" at bounding box center [926, 33] width 17 height 17
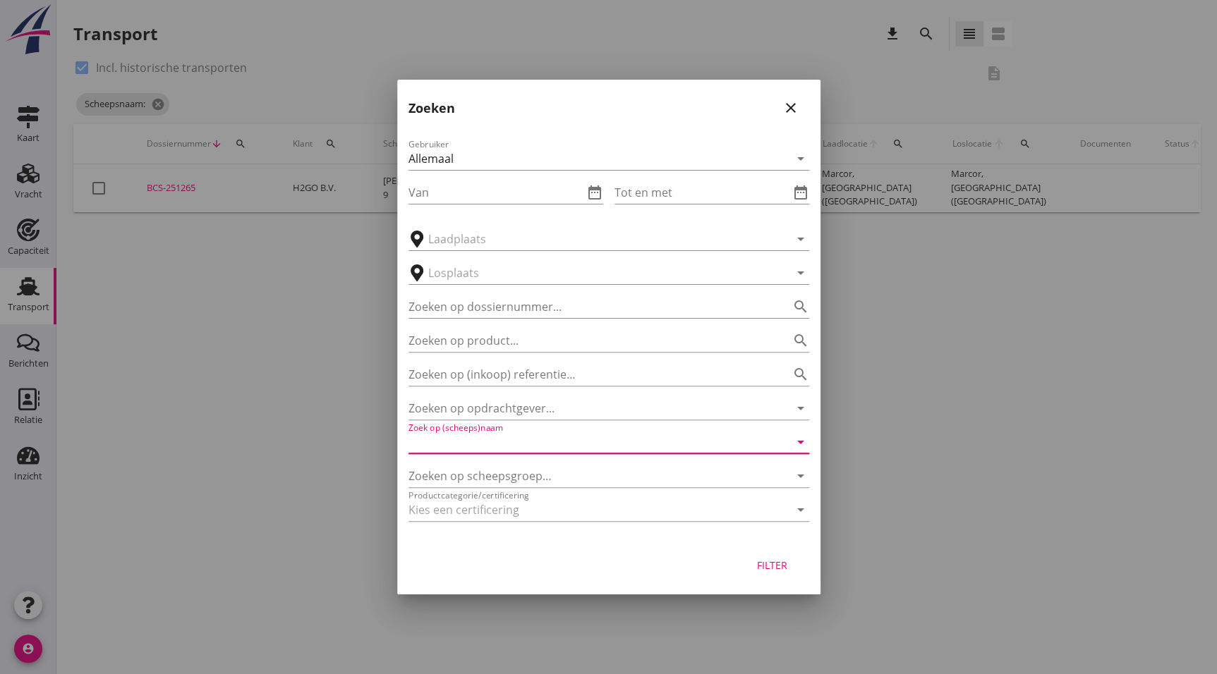
click at [535, 443] on input "Zoek op (scheeps)naam" at bounding box center [588, 442] width 361 height 23
type input "m"
click at [502, 437] on input "Zoek op (scheeps)naam" at bounding box center [588, 442] width 361 height 23
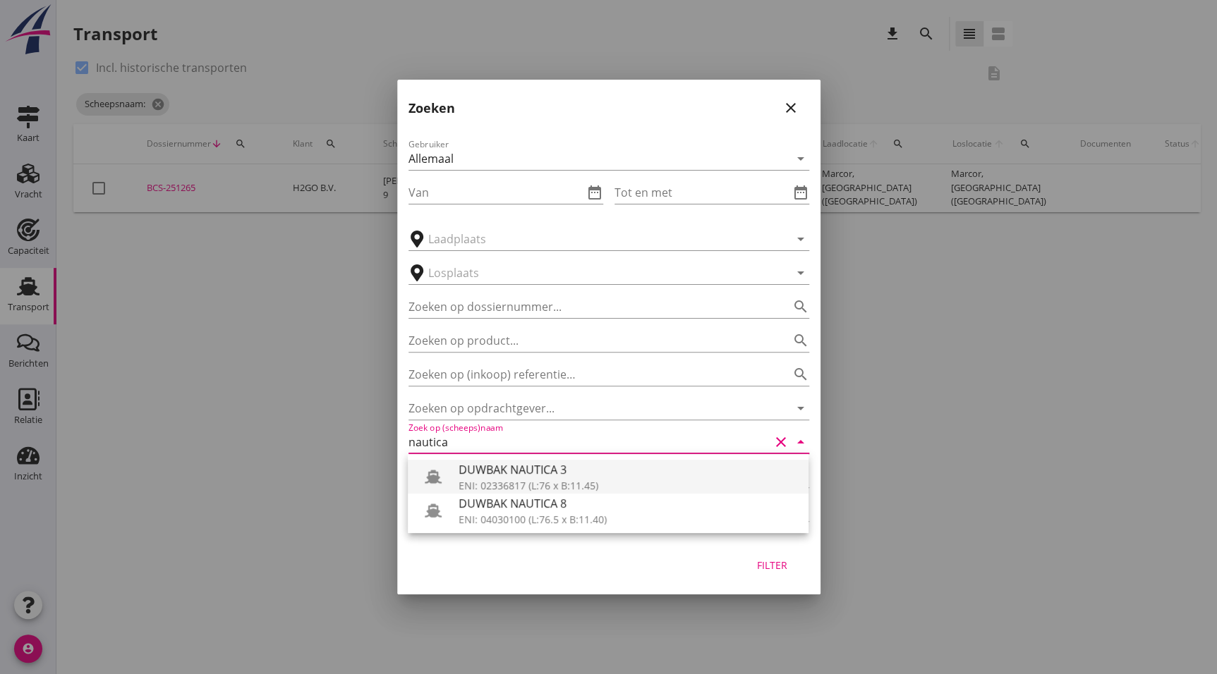
click at [539, 466] on div "DUWBAK NAUTICA 3" at bounding box center [628, 469] width 339 height 17
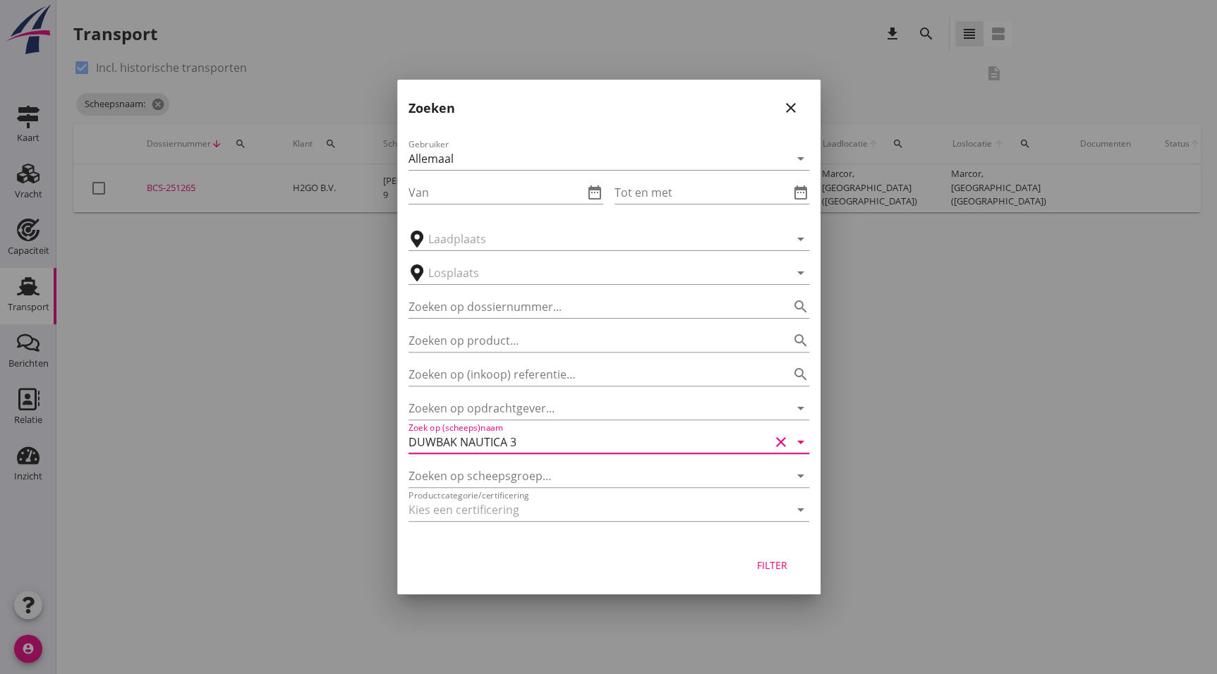
click at [781, 558] on div "Filter" at bounding box center [773, 565] width 40 height 15
type input "DUWBAK NAUTICA 3"
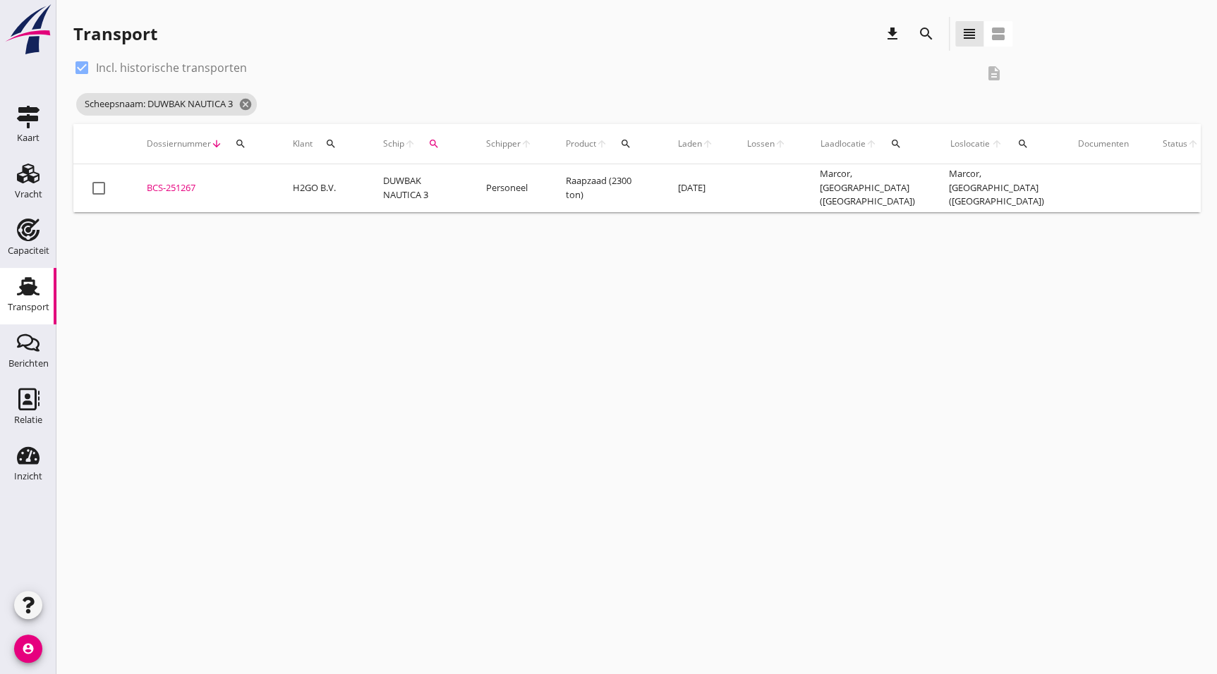
click at [165, 191] on div "BCS-251267" at bounding box center [203, 188] width 112 height 14
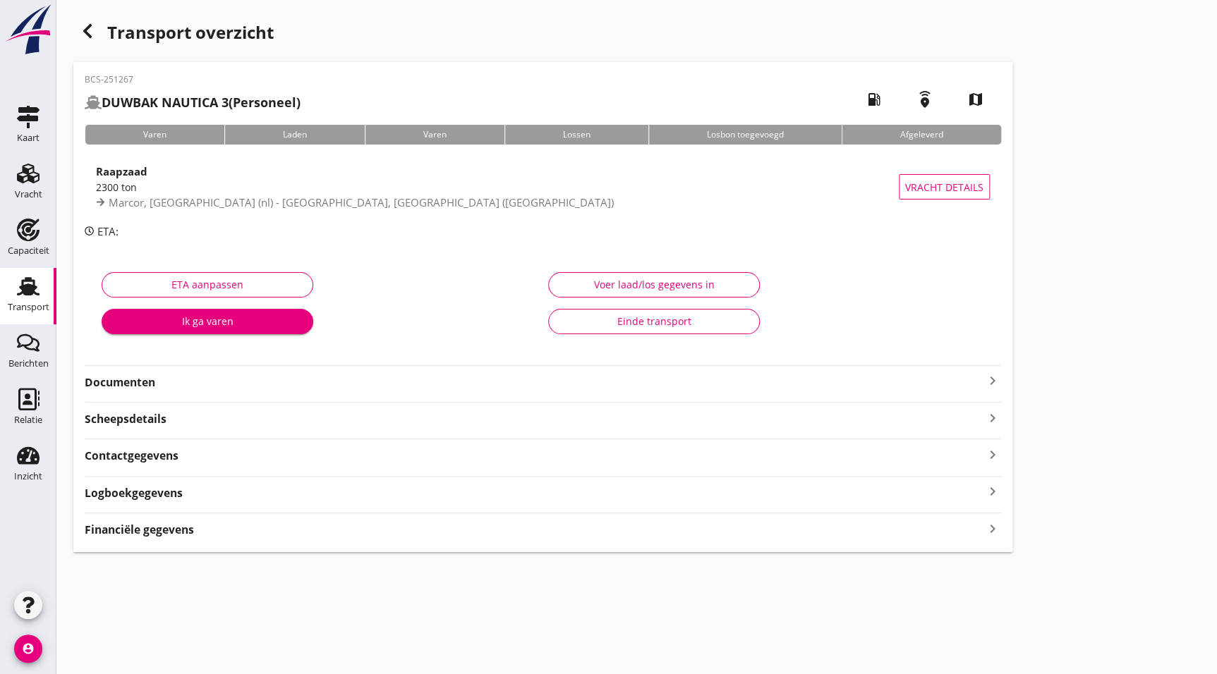
click at [169, 451] on strong "Contactgegevens" at bounding box center [132, 456] width 94 height 16
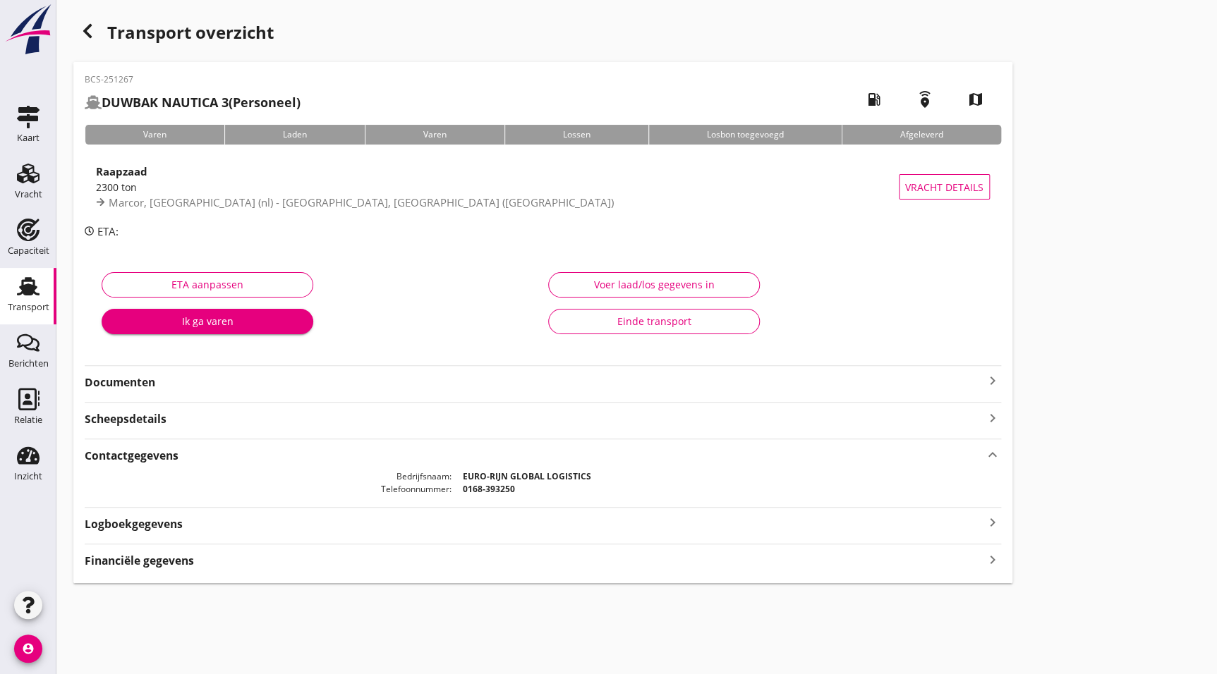
click at [174, 428] on div "BCS-251267 DUWBAK NAUTICA 3 (Personeel) local_gas_station emergency_share map V…" at bounding box center [542, 322] width 939 height 521
click at [188, 416] on div "Scheepsdetails keyboard_arrow_right" at bounding box center [543, 417] width 916 height 19
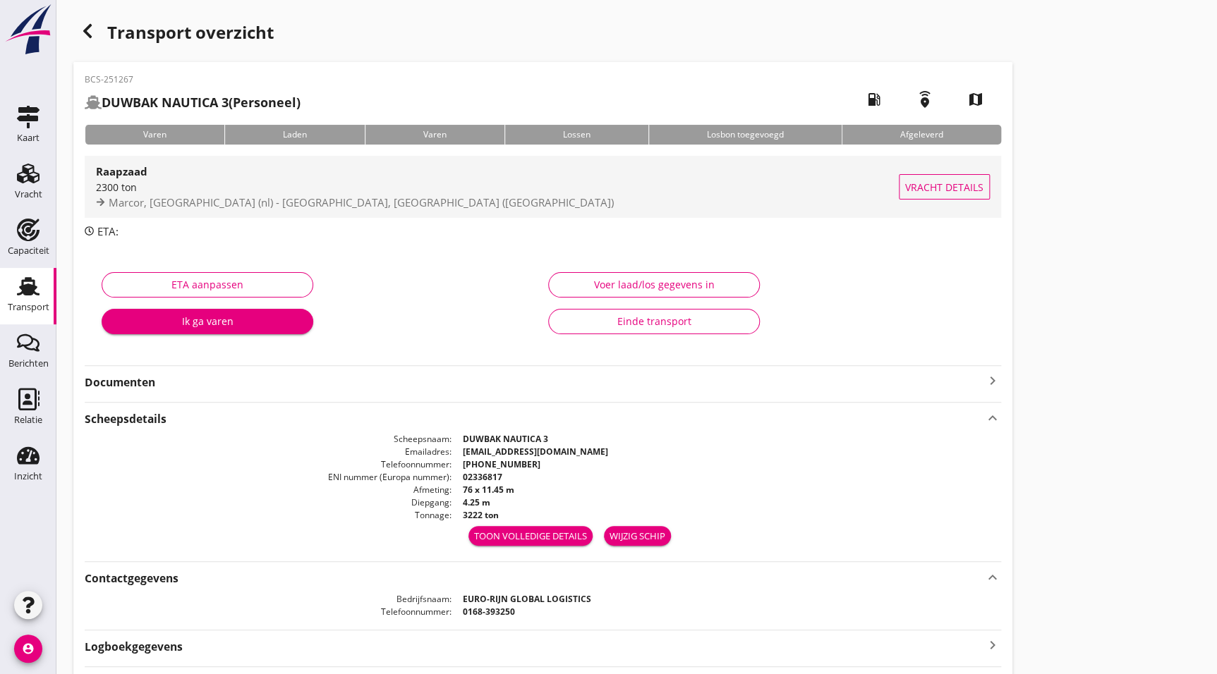
click at [226, 195] on div "Marcor, [GEOGRAPHIC_DATA] (nl) - [GEOGRAPHIC_DATA], [GEOGRAPHIC_DATA] ([GEOGRAP…" at bounding box center [497, 203] width 803 height 16
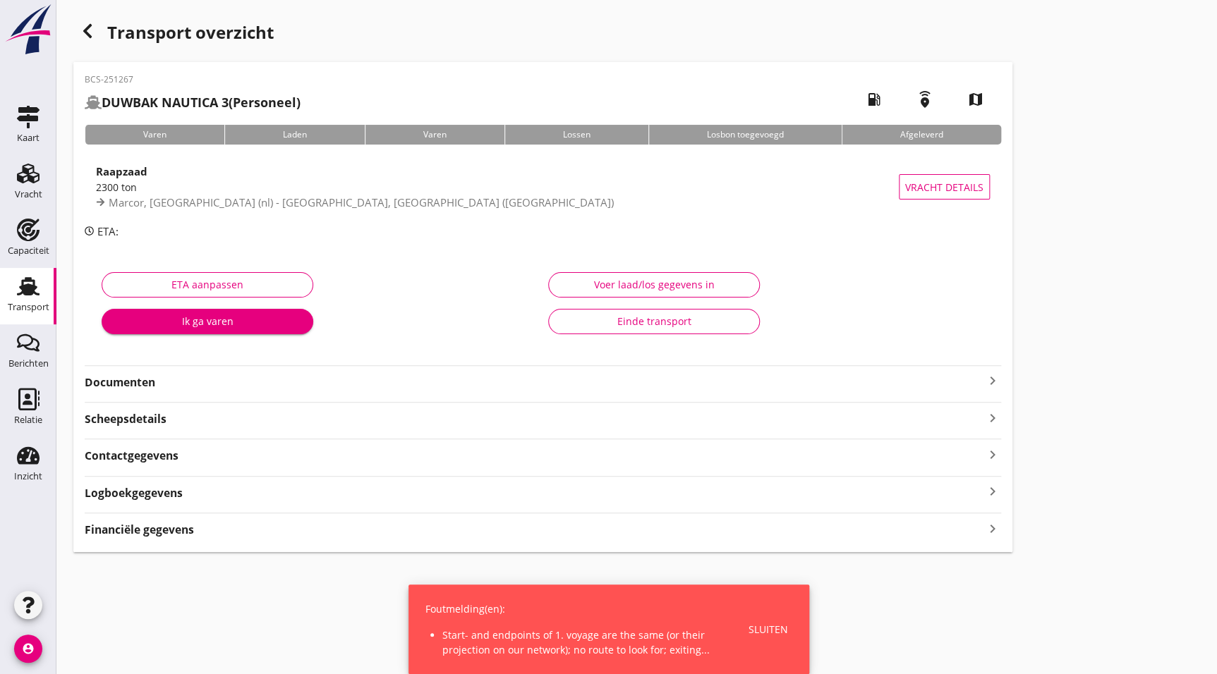
click at [143, 378] on strong "Documenten" at bounding box center [534, 383] width 899 height 16
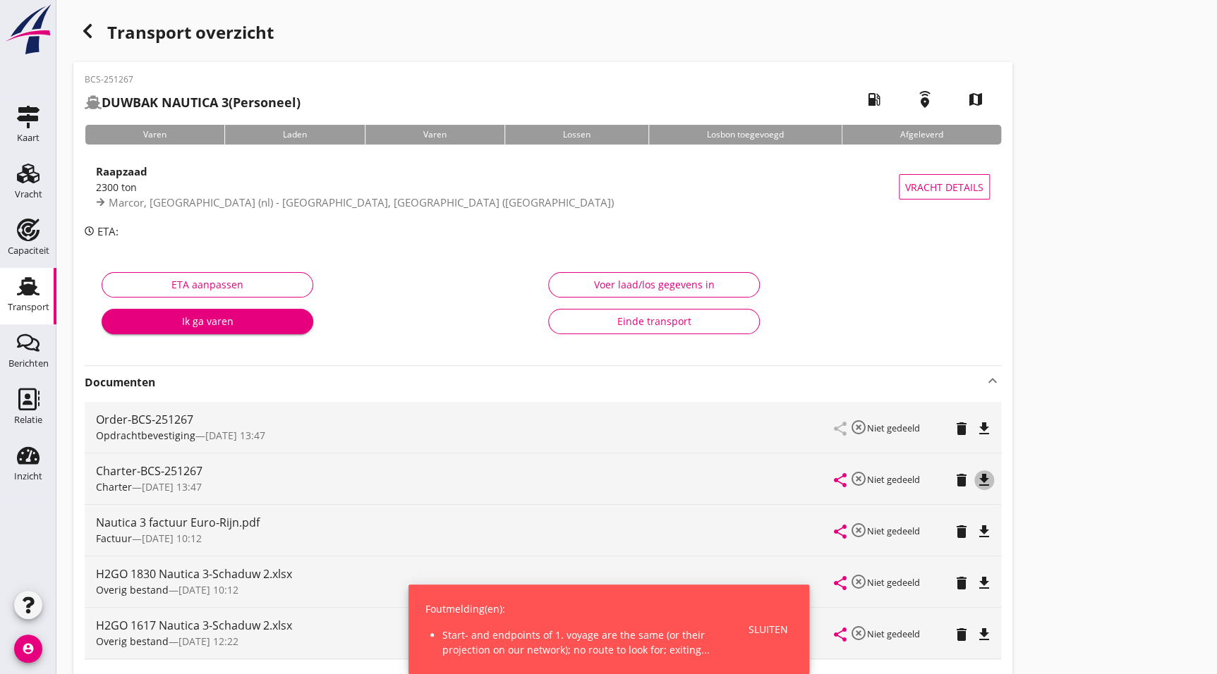
click at [987, 482] on icon "file_download" at bounding box center [984, 480] width 17 height 17
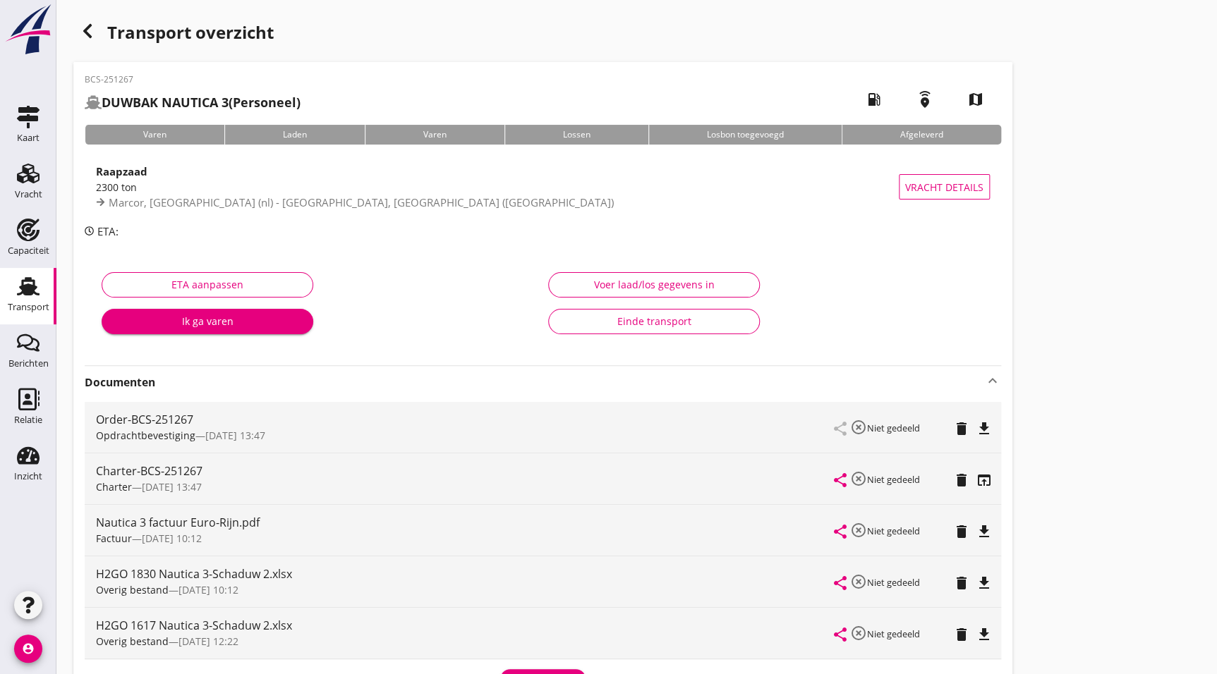
click at [201, 253] on div "ETA aanpassen Ik ga varen Voer laad/los gegevens in Einde transport" at bounding box center [543, 306] width 916 height 111
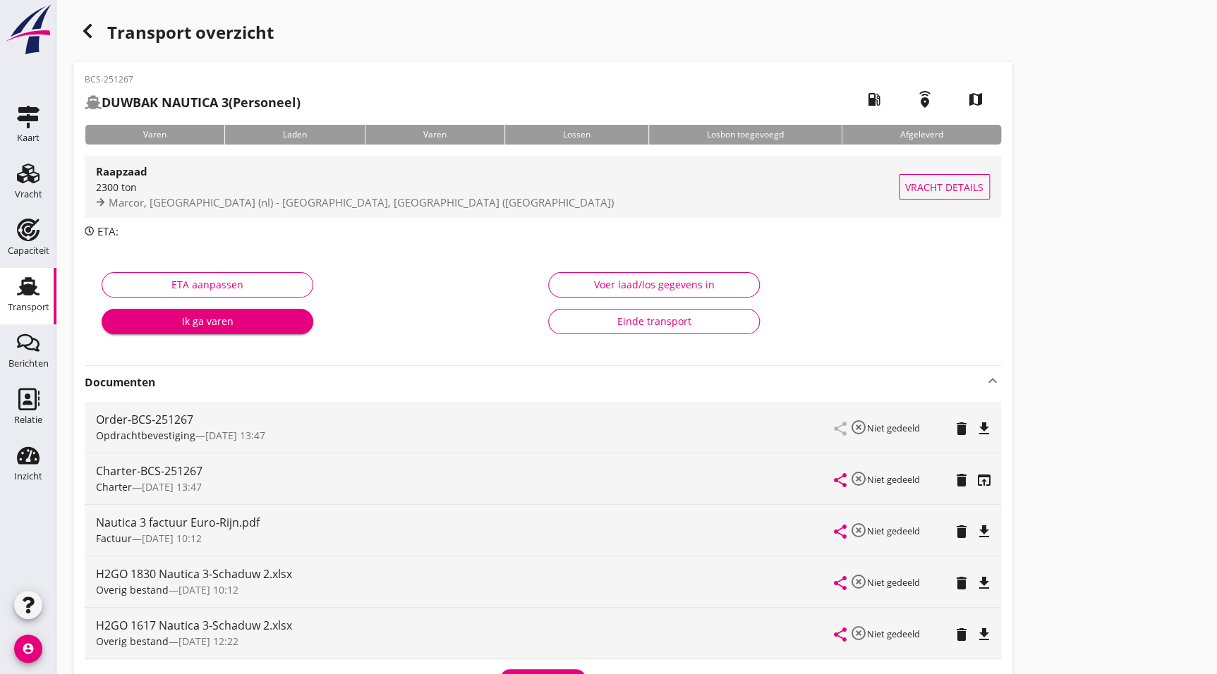
click at [232, 186] on div "2300 ton" at bounding box center [497, 187] width 803 height 15
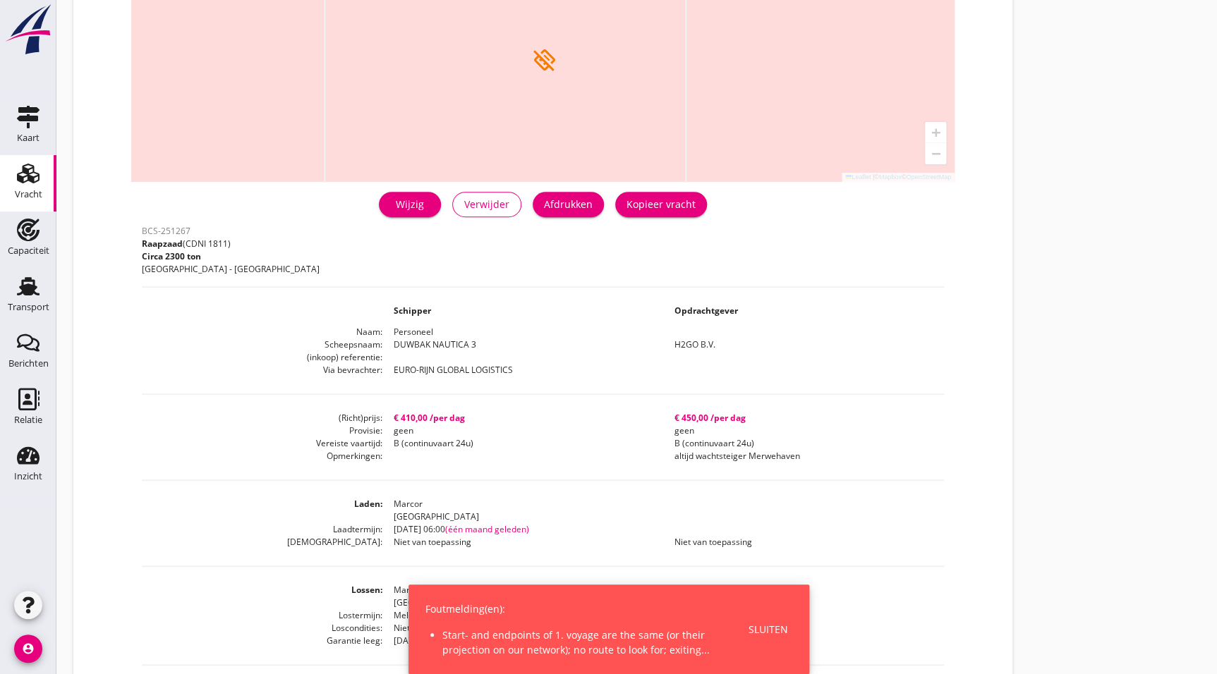
scroll to position [144, 0]
